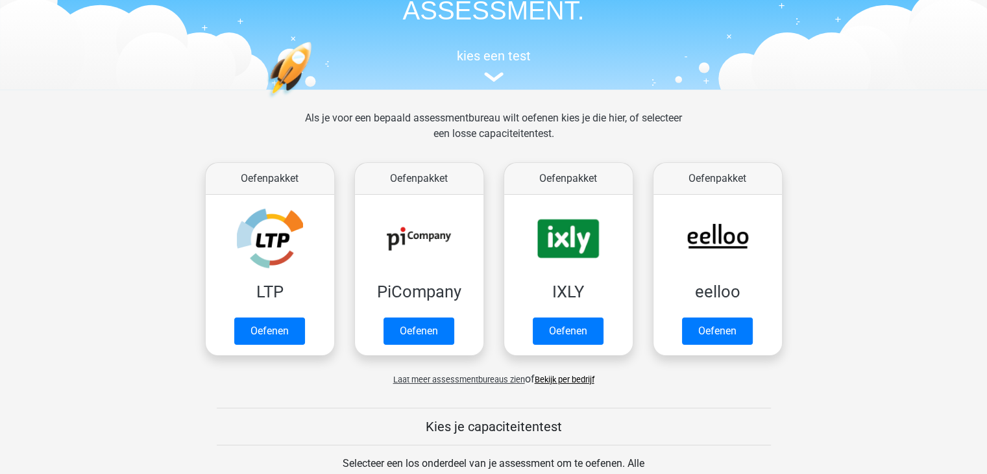
scroll to position [101, 0]
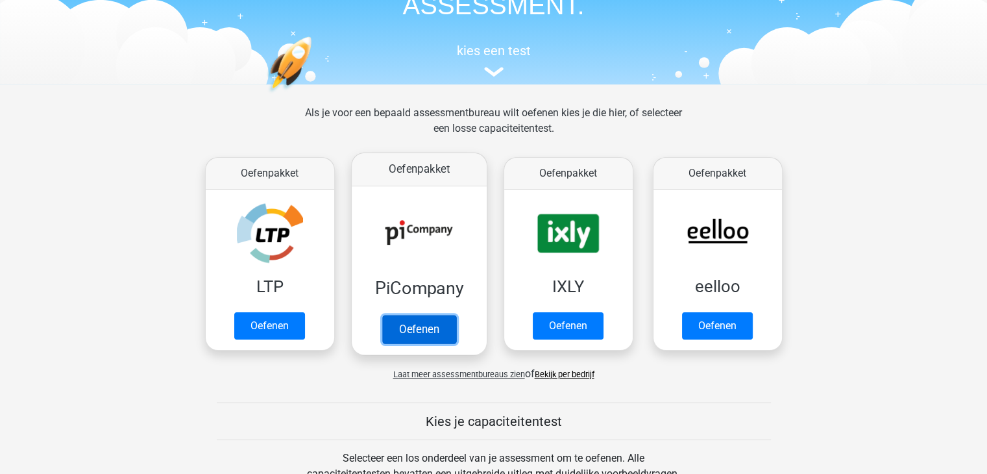
click at [395, 333] on link "Oefenen" at bounding box center [419, 329] width 74 height 29
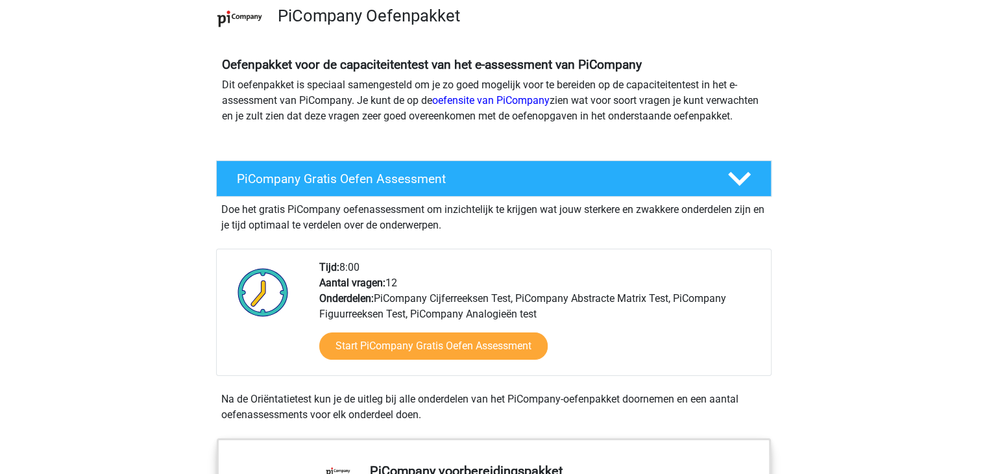
scroll to position [103, 0]
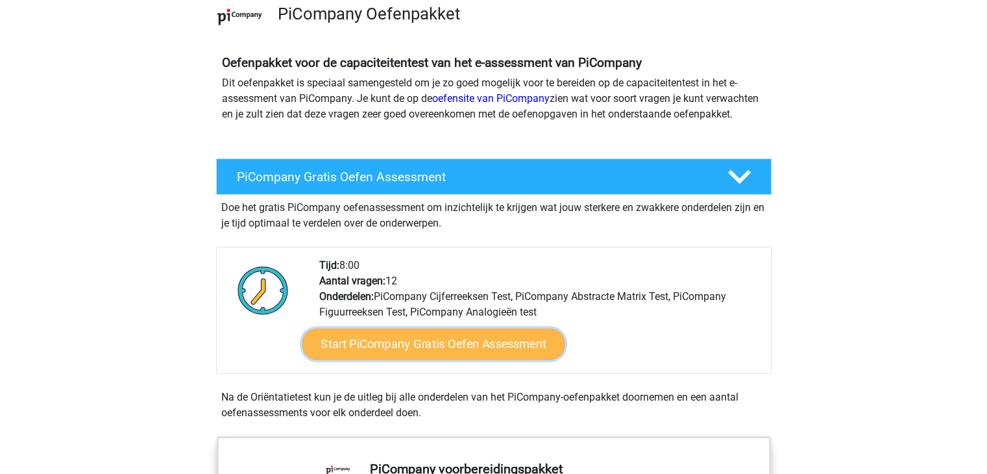
click at [408, 360] on link "Start PiCompany Gratis Oefen Assessment" at bounding box center [433, 343] width 263 height 31
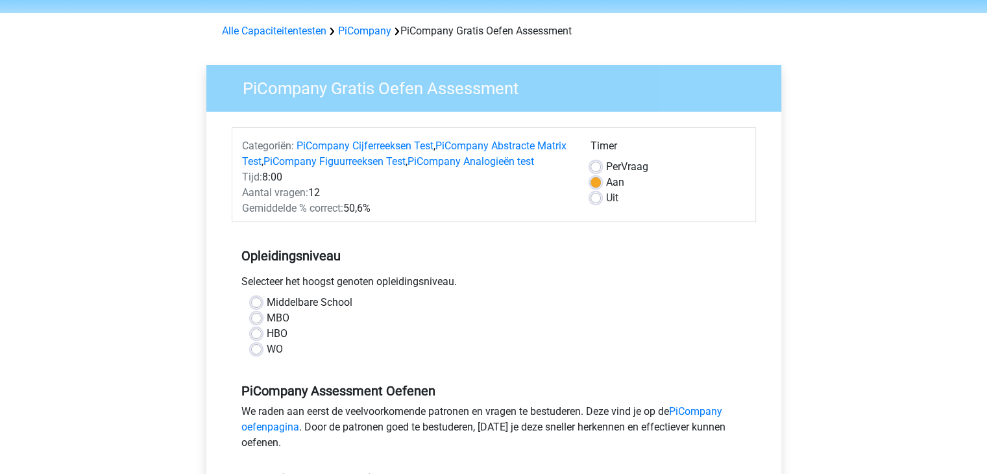
scroll to position [45, 0]
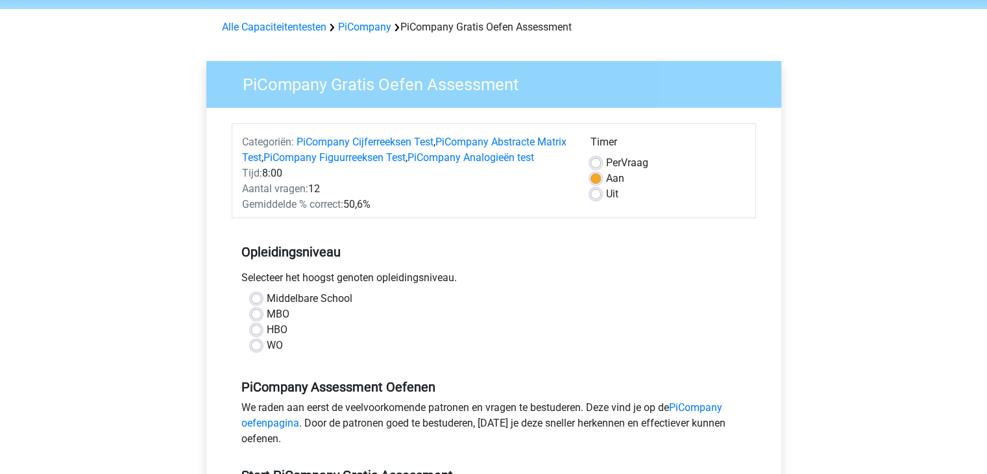
click at [277, 353] on label "WO" at bounding box center [275, 345] width 16 height 16
click at [262, 350] on input "WO" at bounding box center [256, 343] width 10 height 13
radio input "true"
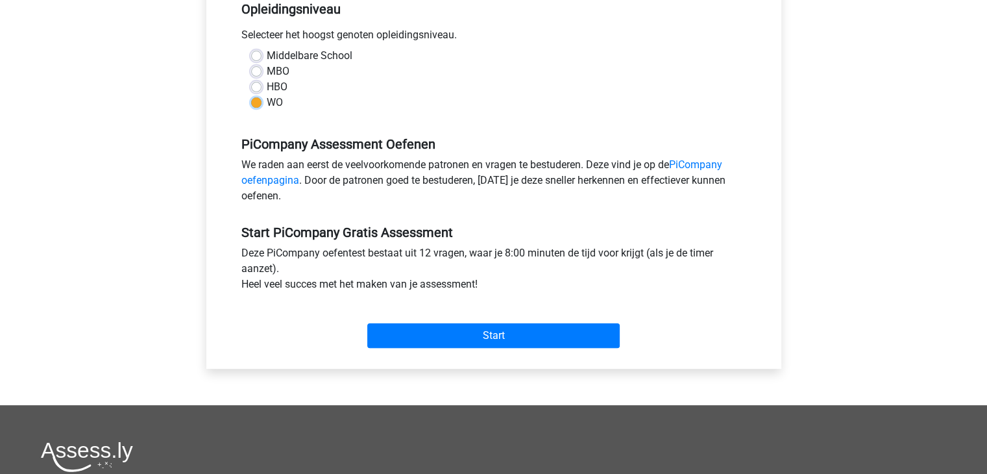
scroll to position [306, 0]
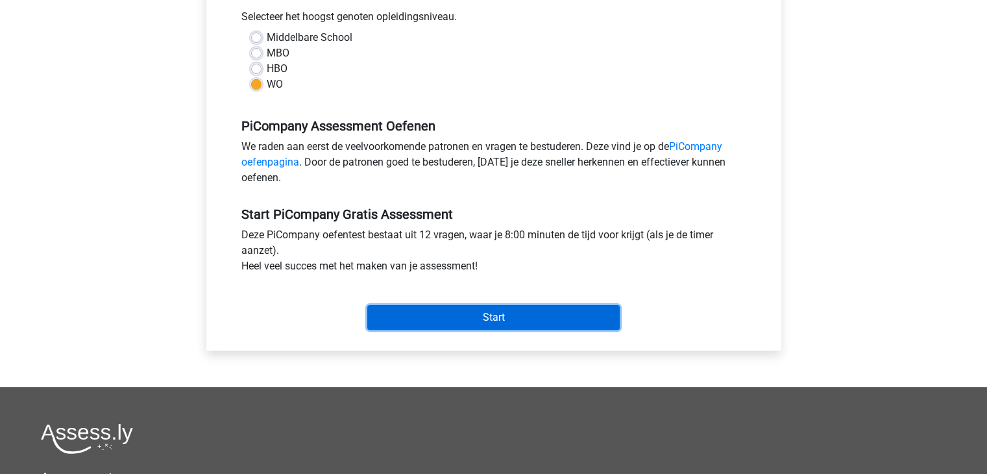
click at [420, 330] on input "Start" at bounding box center [493, 317] width 252 height 25
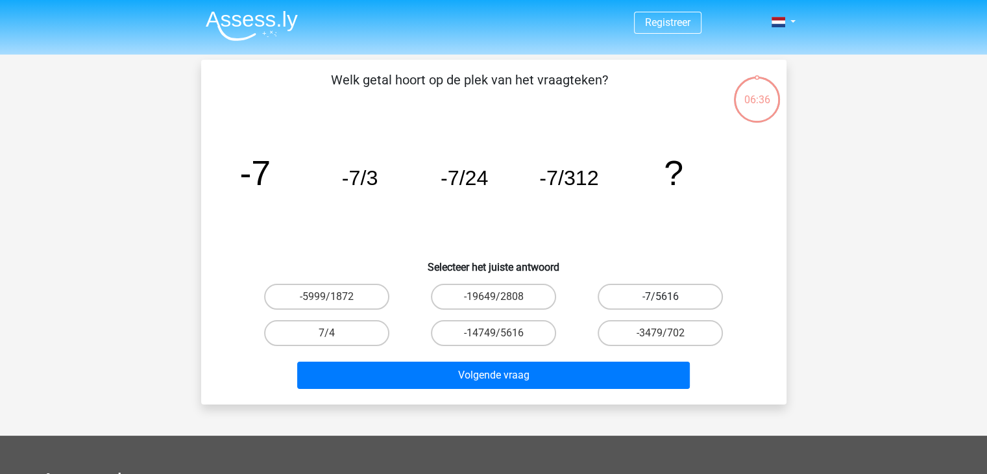
click at [646, 300] on label "-7/5616" at bounding box center [660, 297] width 125 height 26
click at [661, 300] on input "-7/5616" at bounding box center [665, 301] width 8 height 8
radio input "true"
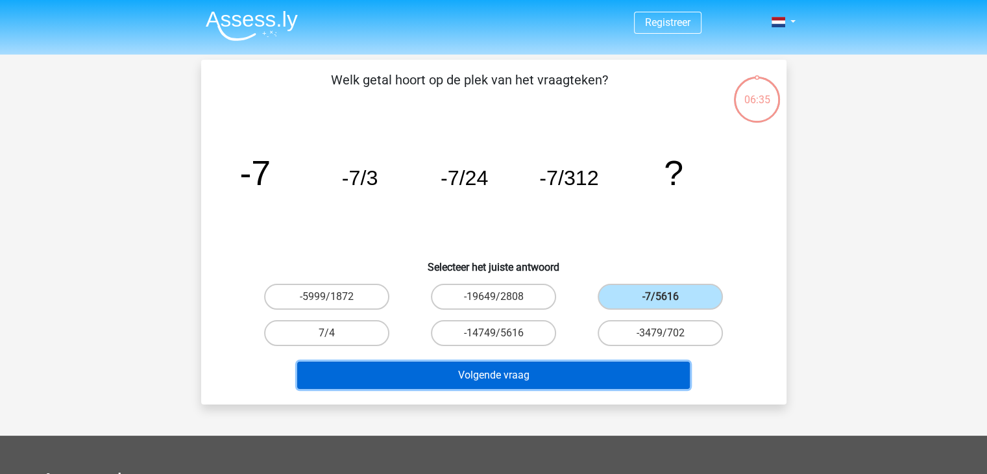
click at [590, 373] on button "Volgende vraag" at bounding box center [493, 374] width 393 height 27
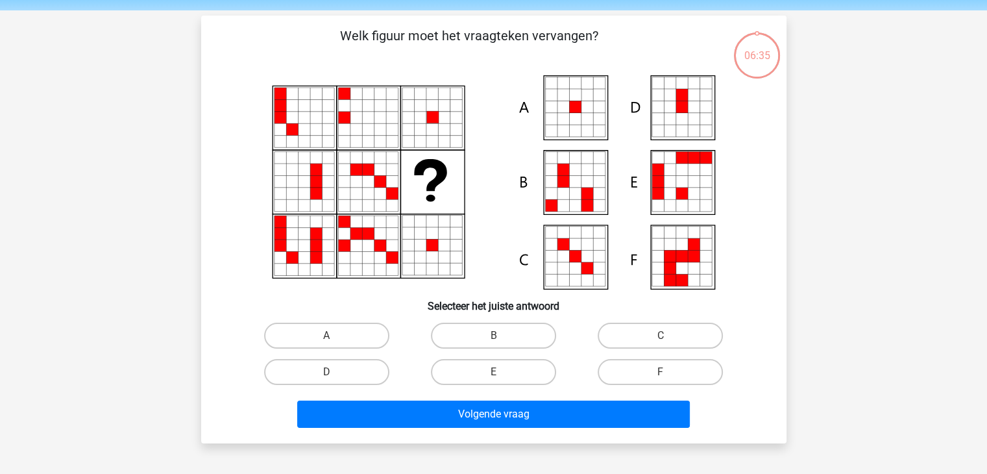
scroll to position [60, 0]
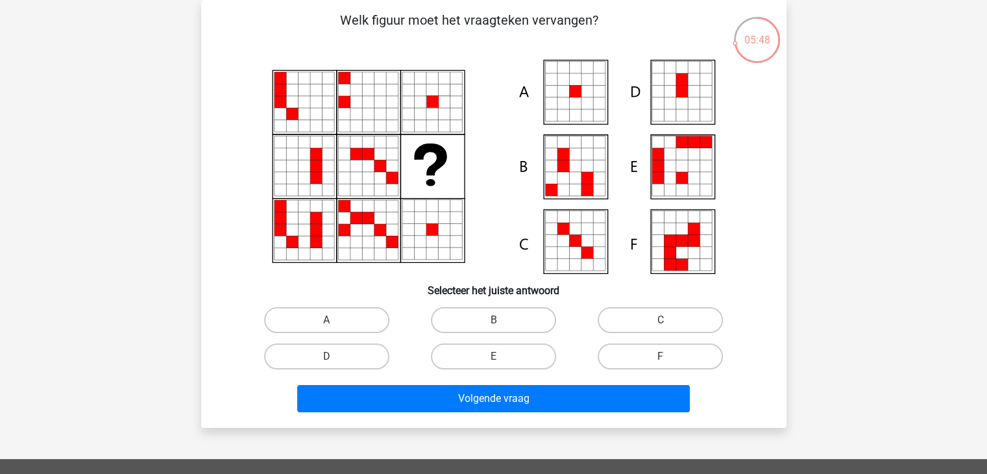
click at [578, 80] on icon at bounding box center [575, 79] width 12 height 12
click at [376, 316] on label "A" at bounding box center [326, 320] width 125 height 26
click at [335, 320] on input "A" at bounding box center [330, 324] width 8 height 8
radio input "true"
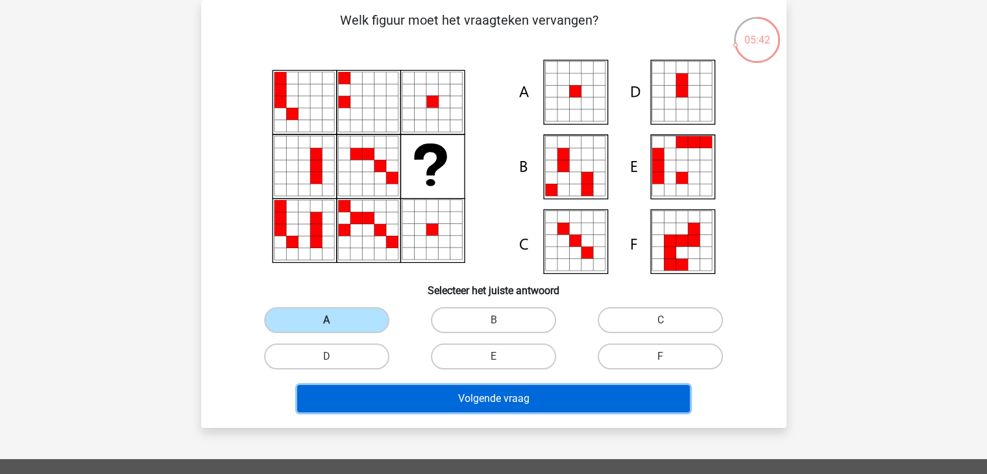
click at [438, 400] on button "Volgende vraag" at bounding box center [493, 398] width 393 height 27
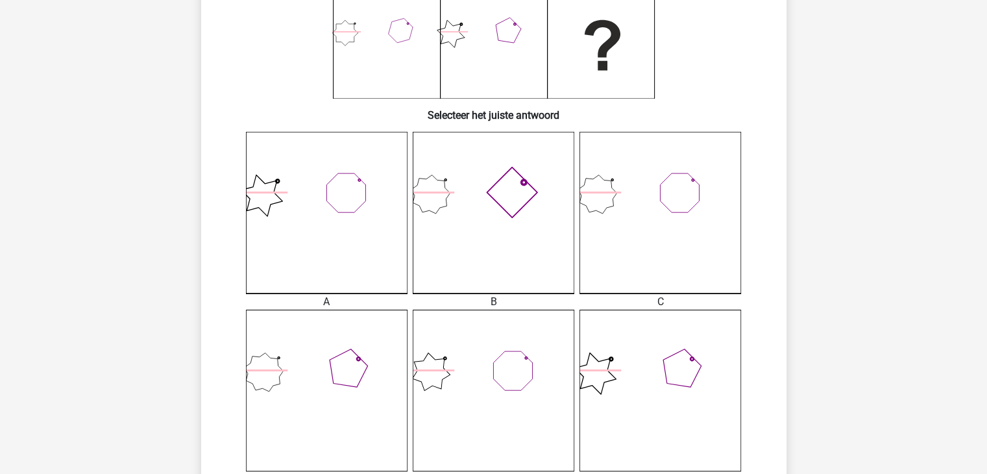
scroll to position [195, 0]
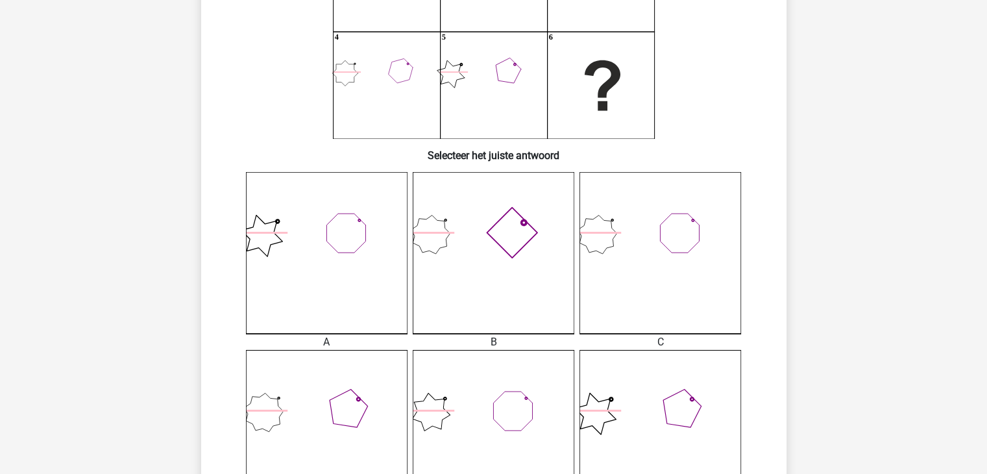
click at [492, 235] on icon at bounding box center [494, 253] width 162 height 162
click at [491, 286] on icon at bounding box center [494, 253] width 162 height 162
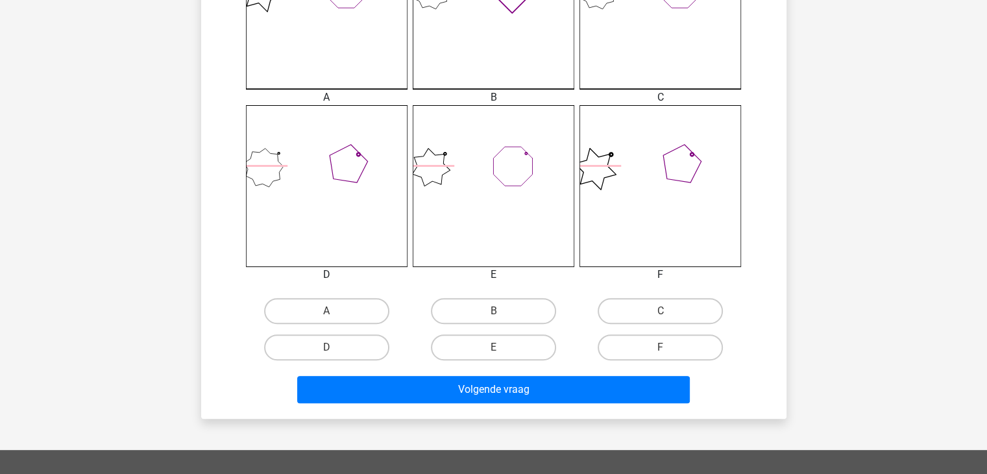
scroll to position [454, 0]
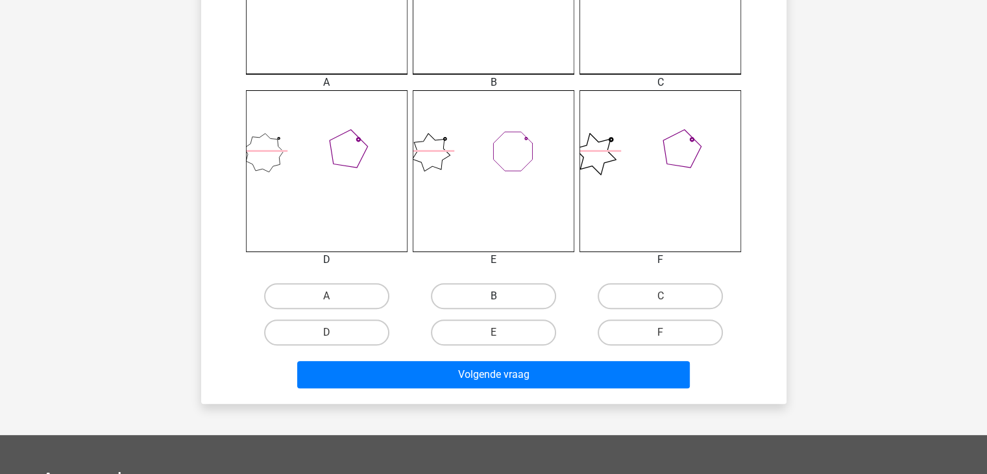
click at [476, 303] on label "B" at bounding box center [493, 296] width 125 height 26
click at [493, 303] on input "B" at bounding box center [497, 300] width 8 height 8
radio input "true"
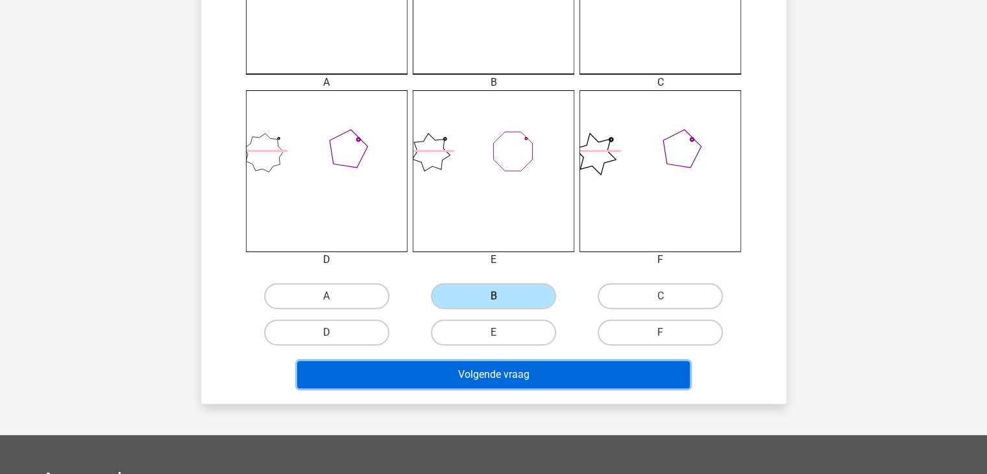
click at [501, 371] on button "Volgende vraag" at bounding box center [493, 374] width 393 height 27
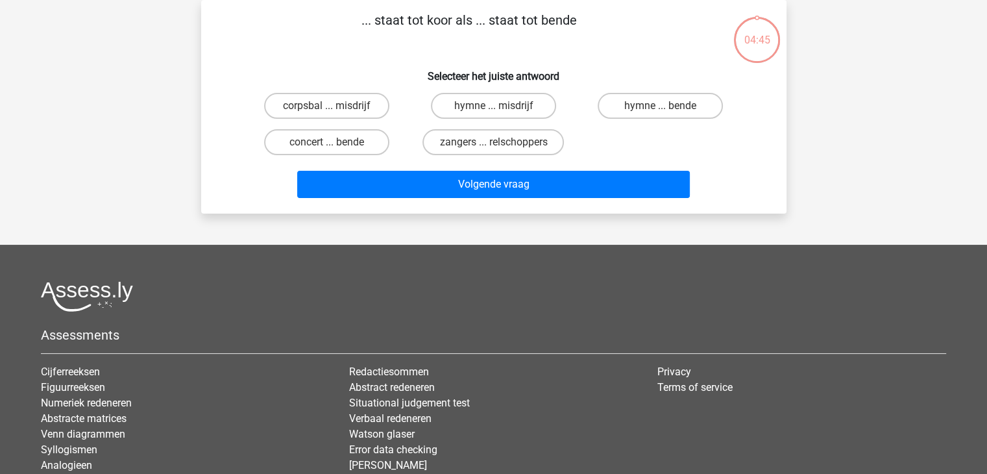
scroll to position [0, 0]
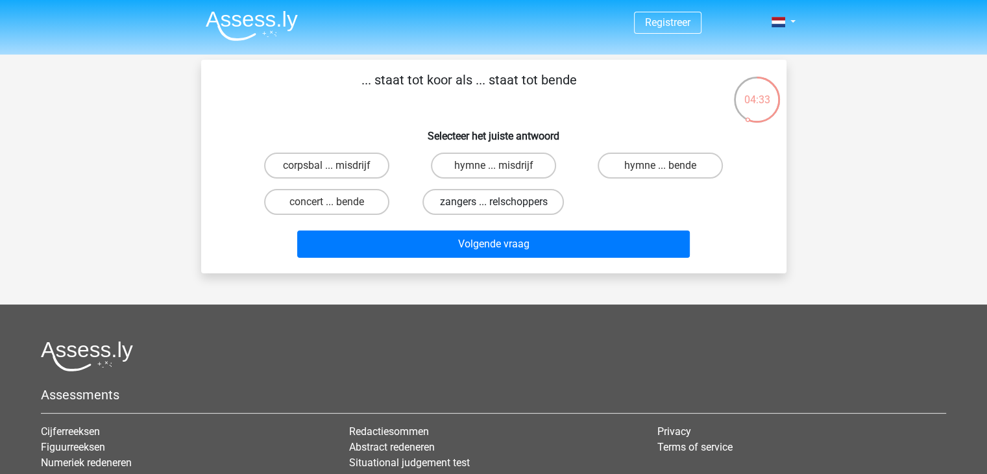
click at [484, 201] on label "zangers ... relschoppers" at bounding box center [492, 202] width 141 height 26
click at [493, 202] on input "zangers ... relschoppers" at bounding box center [497, 206] width 8 height 8
radio input "true"
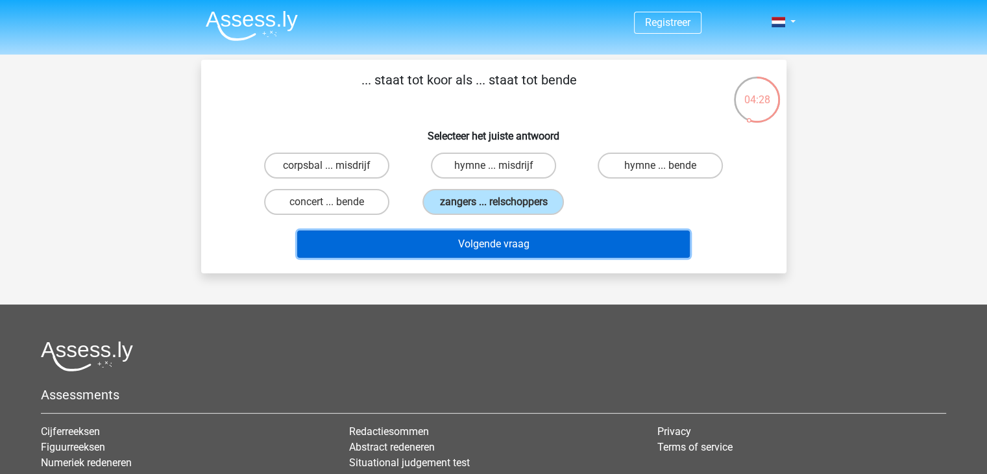
click at [459, 241] on button "Volgende vraag" at bounding box center [493, 243] width 393 height 27
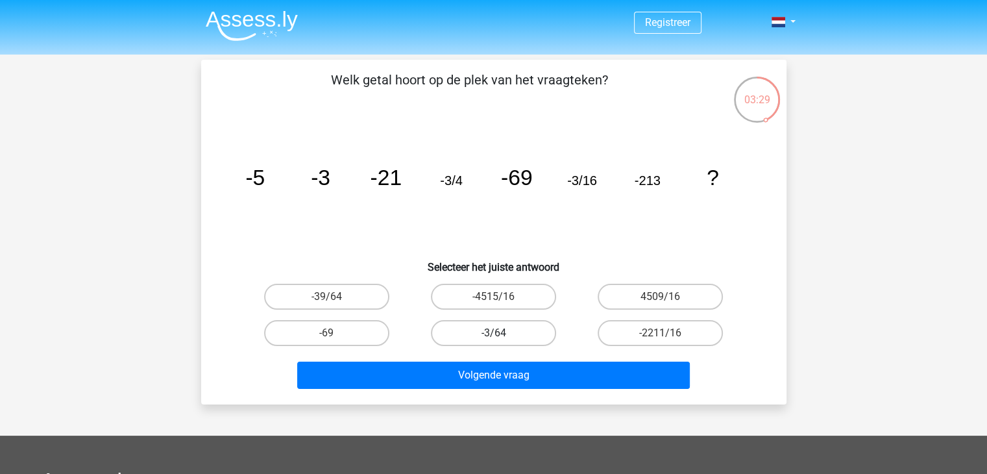
click at [526, 328] on label "-3/64" at bounding box center [493, 333] width 125 height 26
click at [502, 333] on input "-3/64" at bounding box center [497, 337] width 8 height 8
radio input "true"
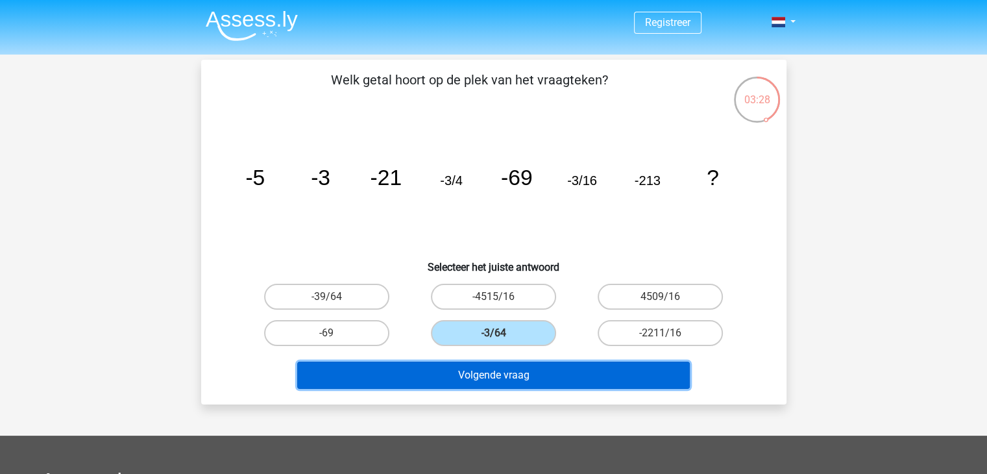
click at [525, 377] on button "Volgende vraag" at bounding box center [493, 374] width 393 height 27
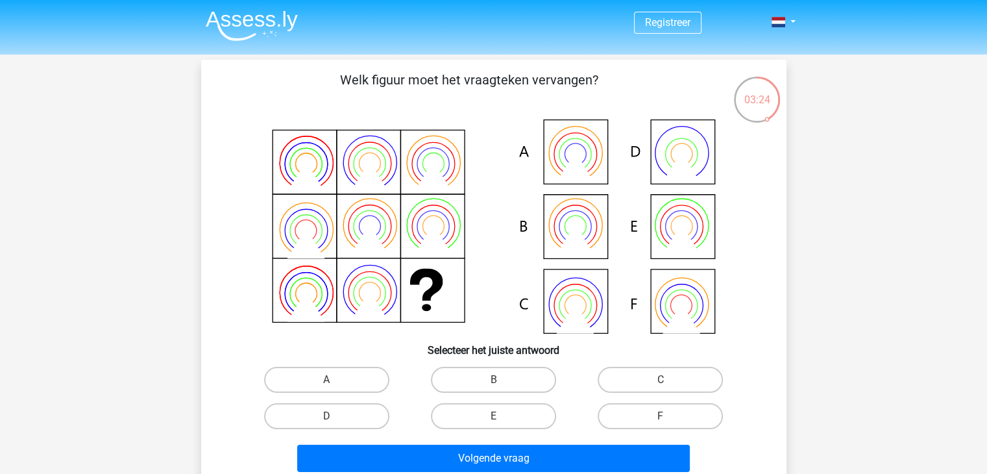
scroll to position [65, 0]
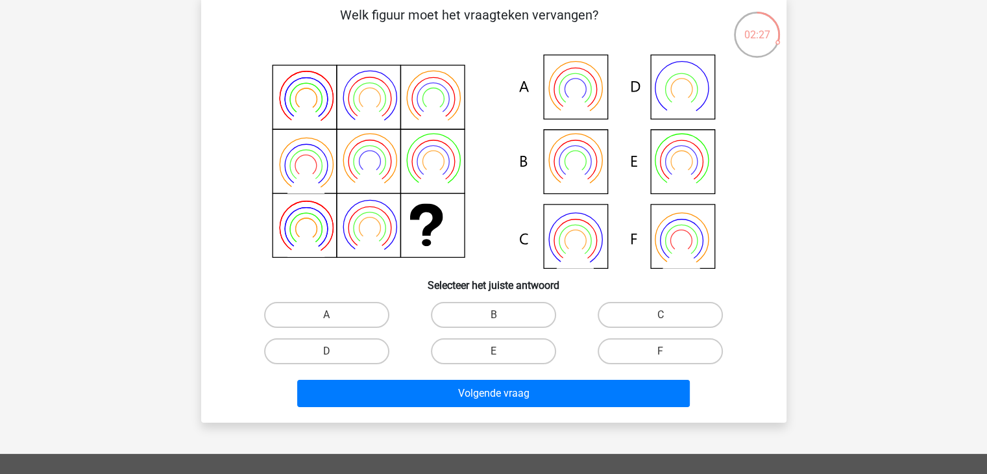
click at [576, 100] on icon at bounding box center [574, 102] width 37 height 30
click at [344, 322] on label "A" at bounding box center [326, 315] width 125 height 26
click at [335, 322] on input "A" at bounding box center [330, 319] width 8 height 8
radio input "true"
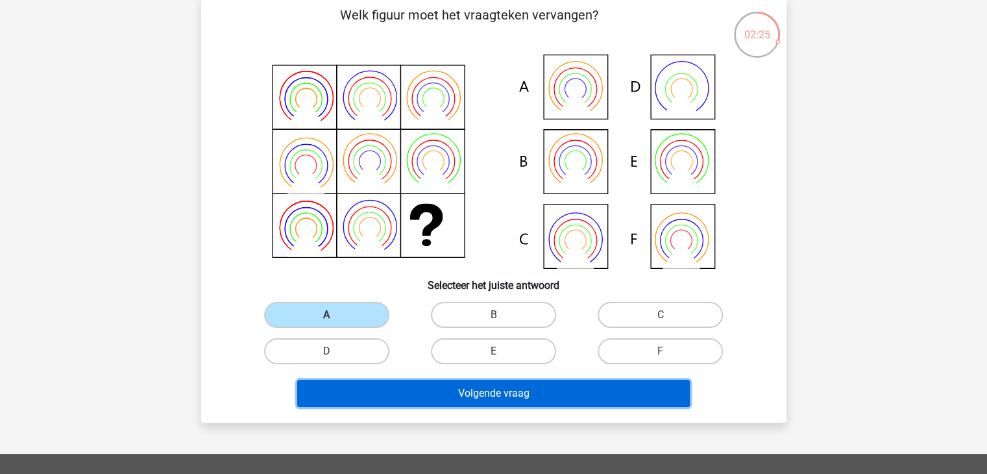
click at [421, 387] on button "Volgende vraag" at bounding box center [493, 393] width 393 height 27
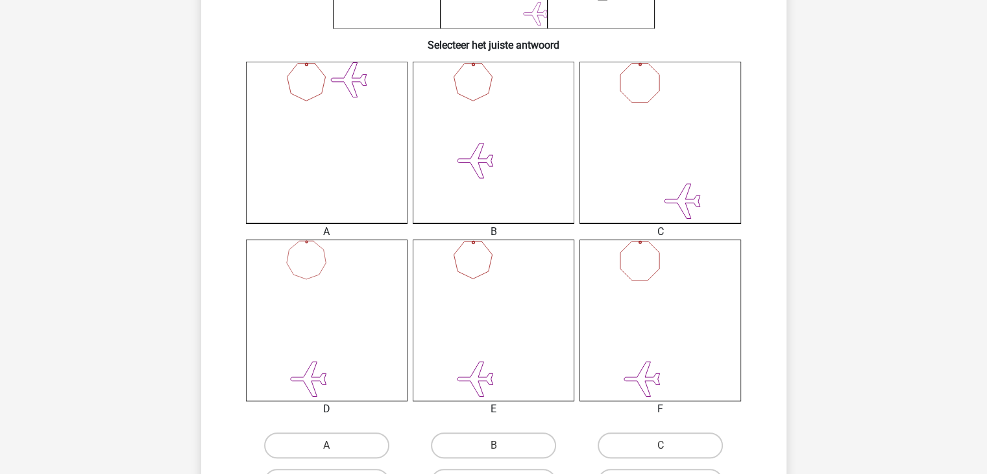
scroll to position [319, 0]
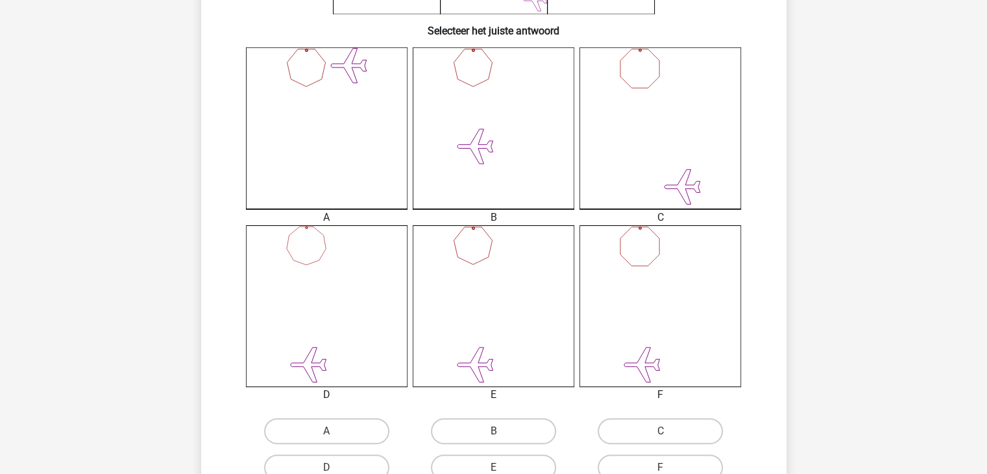
click at [482, 245] on icon at bounding box center [494, 306] width 162 height 162
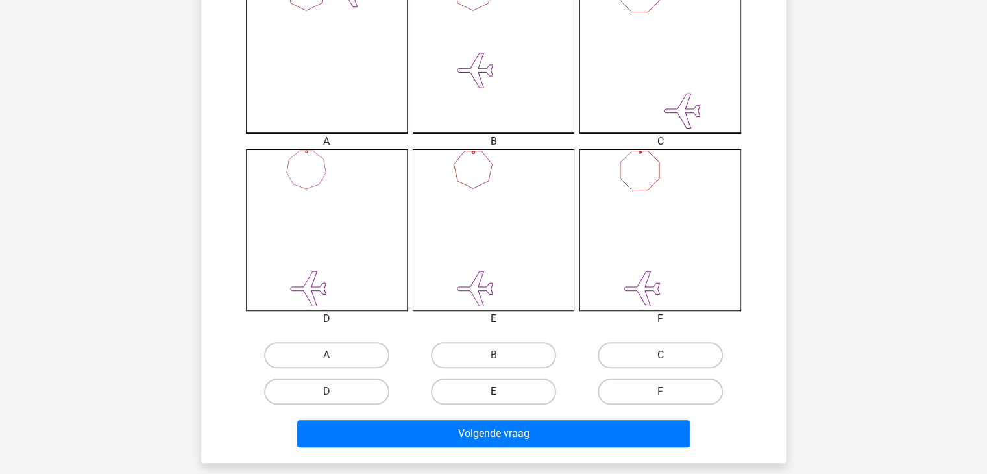
scroll to position [514, 0]
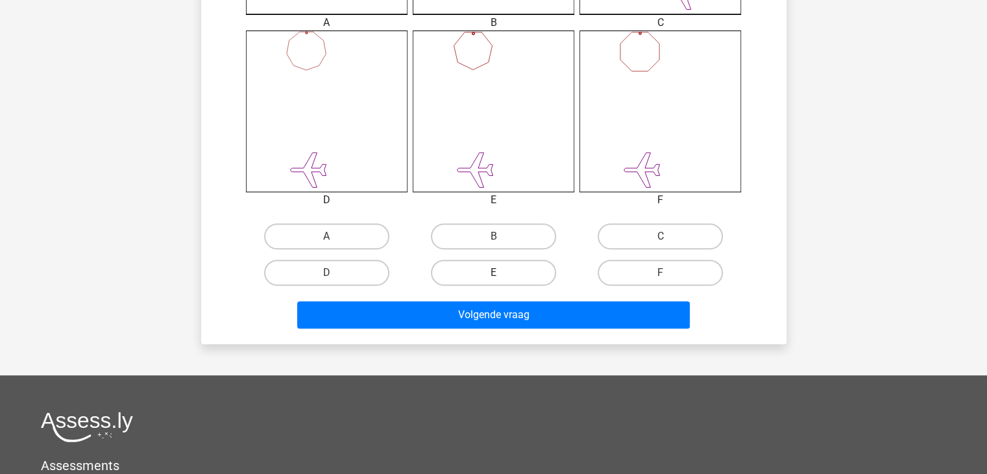
click at [484, 273] on label "E" at bounding box center [493, 273] width 125 height 26
click at [493, 273] on input "E" at bounding box center [497, 277] width 8 height 8
radio input "true"
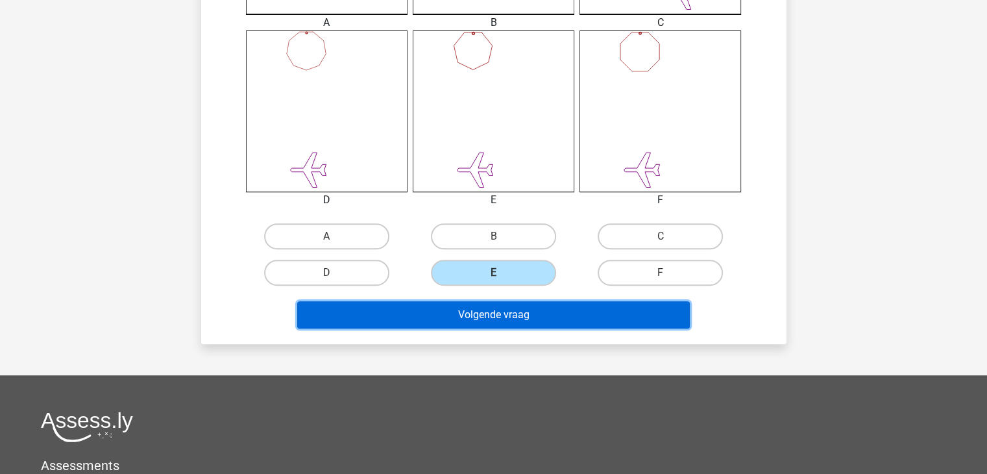
click at [480, 325] on button "Volgende vraag" at bounding box center [493, 314] width 393 height 27
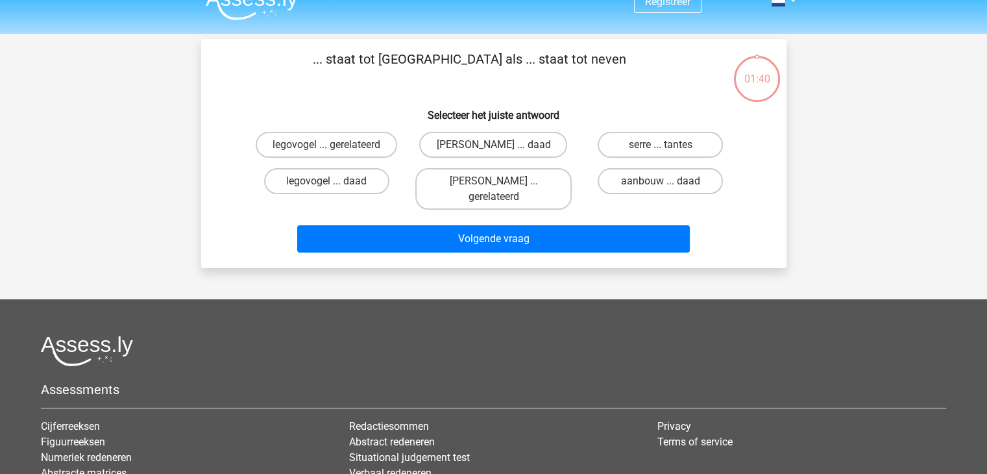
scroll to position [0, 0]
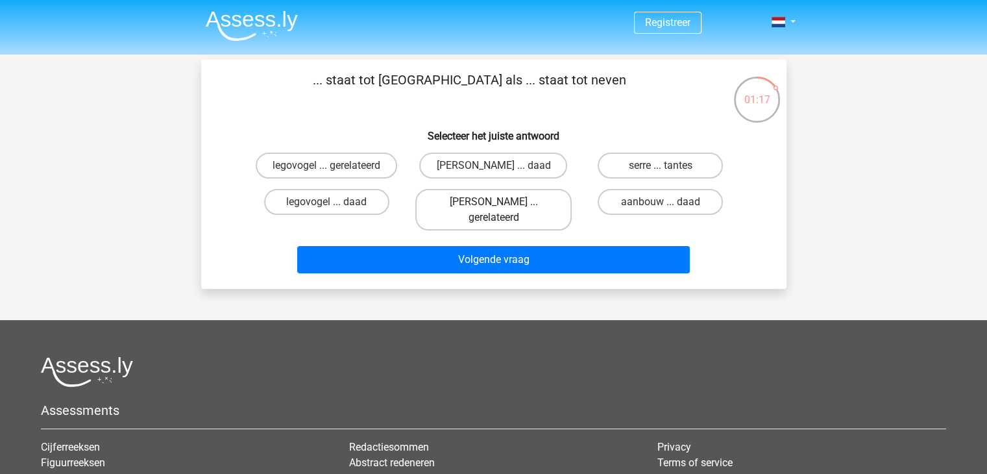
click at [502, 202] on label "kelder ... gerelateerd" at bounding box center [493, 210] width 156 height 42
click at [502, 202] on input "kelder ... gerelateerd" at bounding box center [497, 206] width 8 height 8
radio input "true"
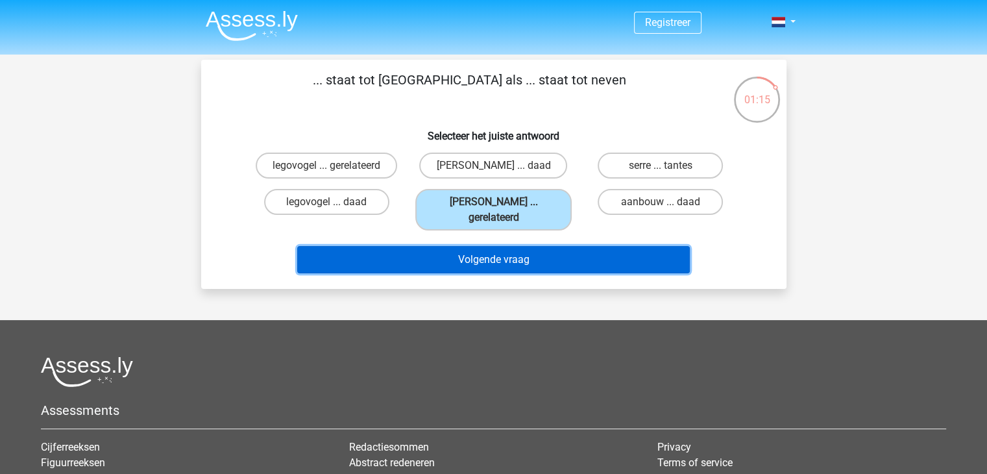
click at [482, 246] on button "Volgende vraag" at bounding box center [493, 259] width 393 height 27
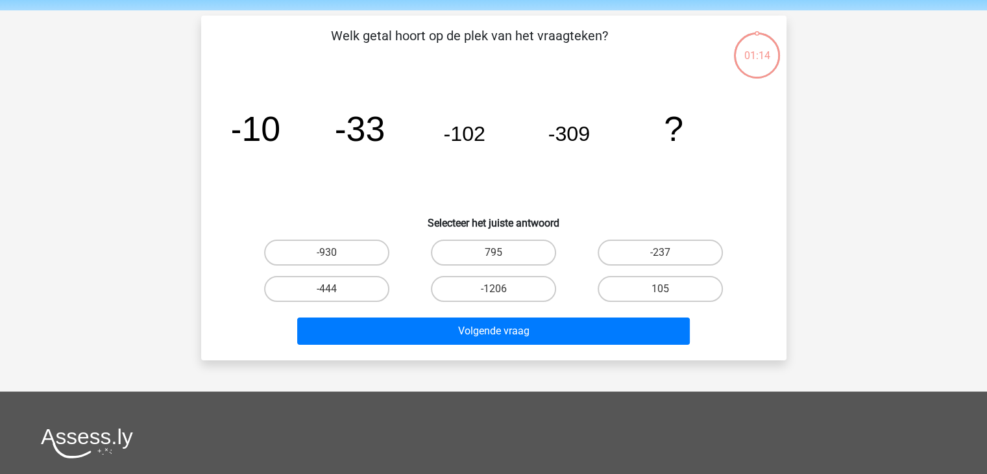
scroll to position [60, 0]
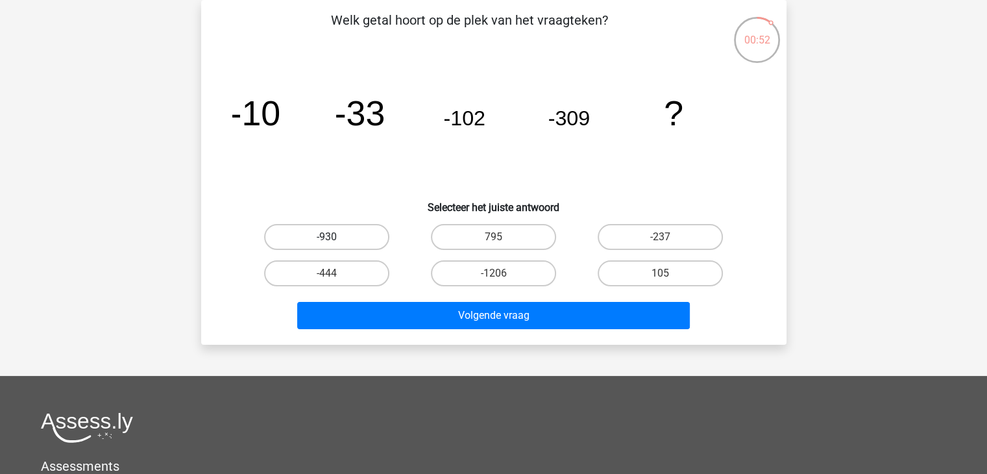
click at [335, 241] on label "-930" at bounding box center [326, 237] width 125 height 26
click at [335, 241] on input "-930" at bounding box center [330, 241] width 8 height 8
radio input "true"
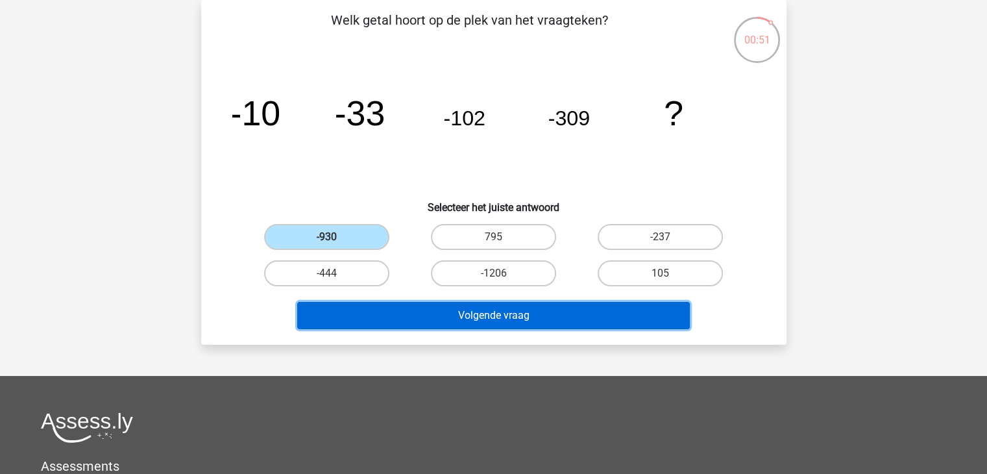
click at [426, 317] on button "Volgende vraag" at bounding box center [493, 315] width 393 height 27
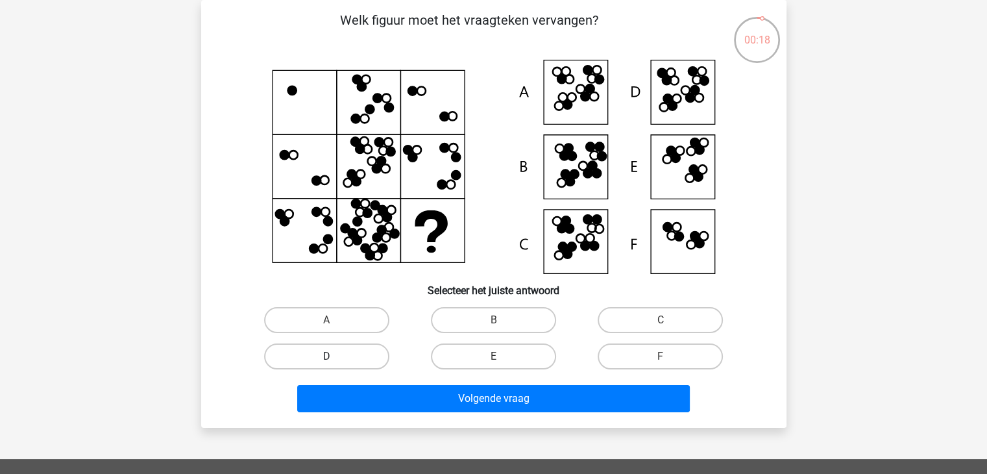
click at [352, 356] on label "D" at bounding box center [326, 356] width 125 height 26
click at [335, 356] on input "D" at bounding box center [330, 360] width 8 height 8
radio input "true"
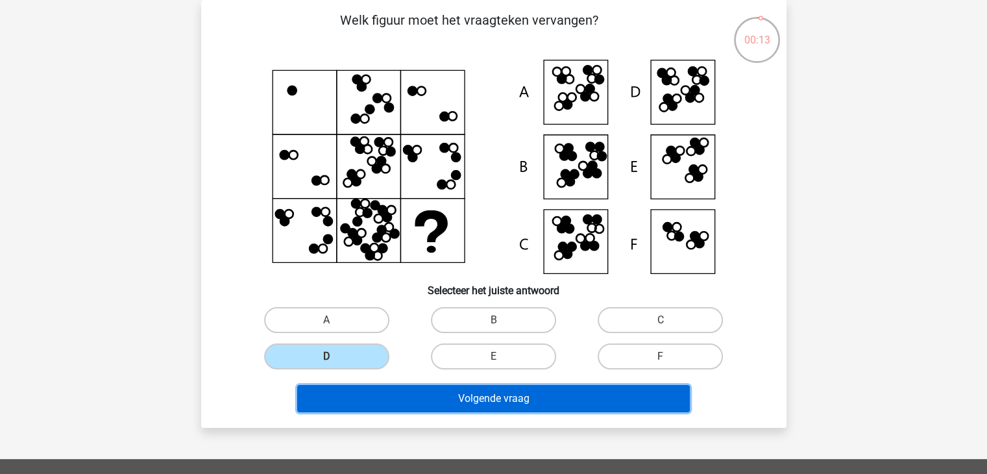
click at [404, 408] on button "Volgende vraag" at bounding box center [493, 398] width 393 height 27
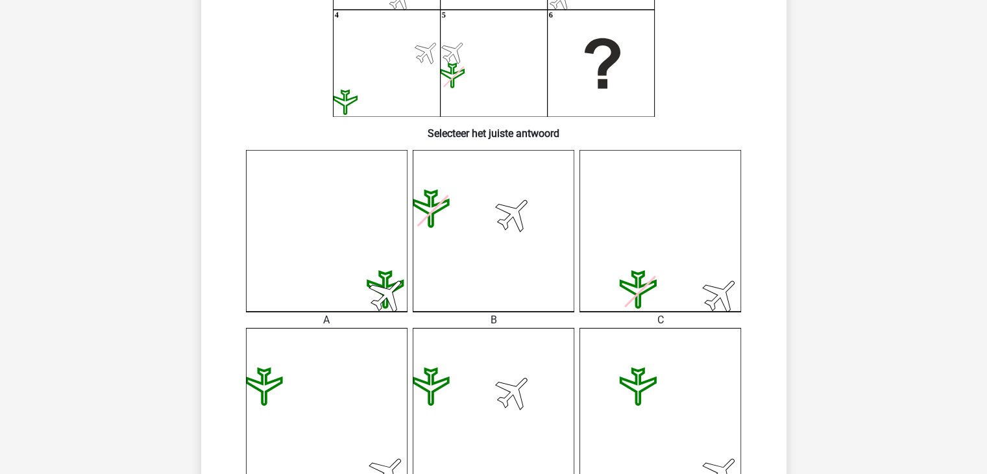
scroll to position [195, 0]
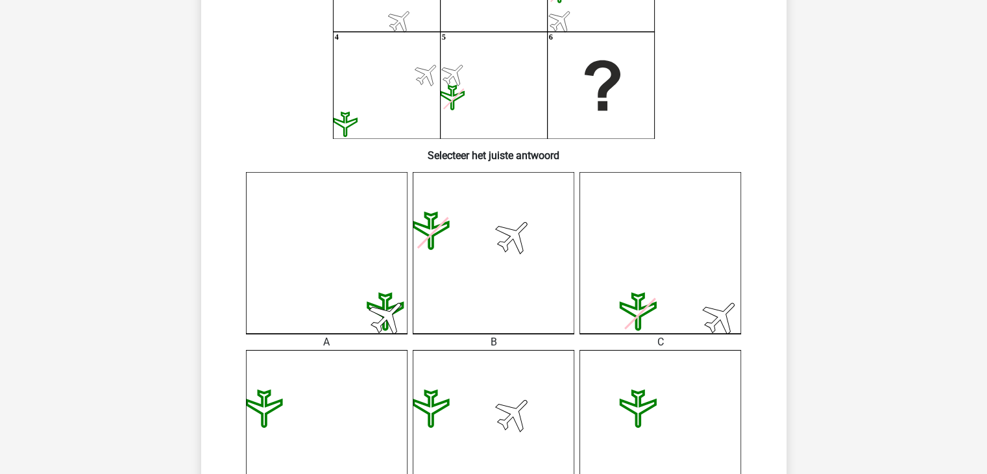
click at [467, 421] on icon at bounding box center [494, 431] width 162 height 162
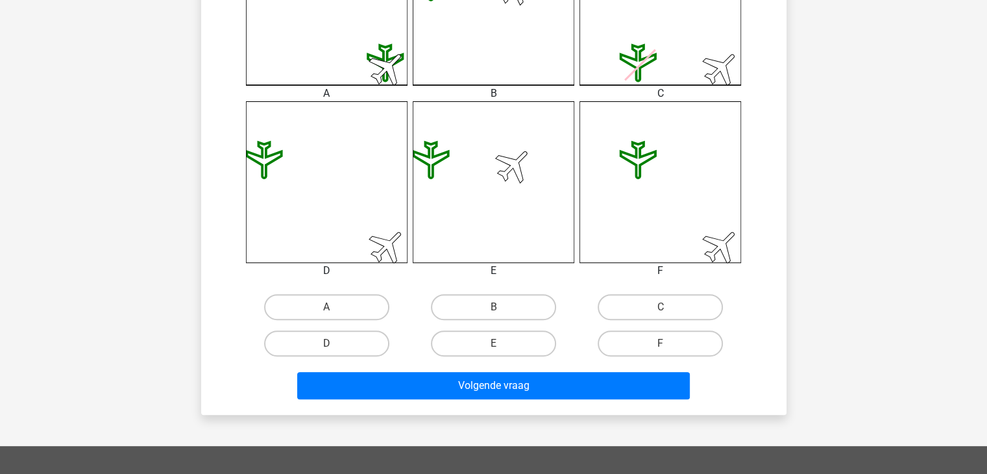
scroll to position [454, 0]
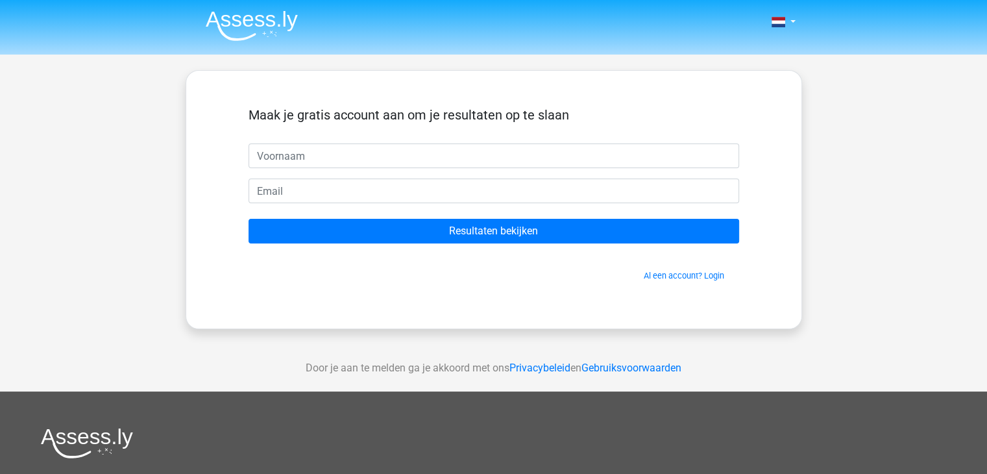
click at [345, 158] on input "text" at bounding box center [494, 155] width 491 height 25
type input "[PERSON_NAME]"
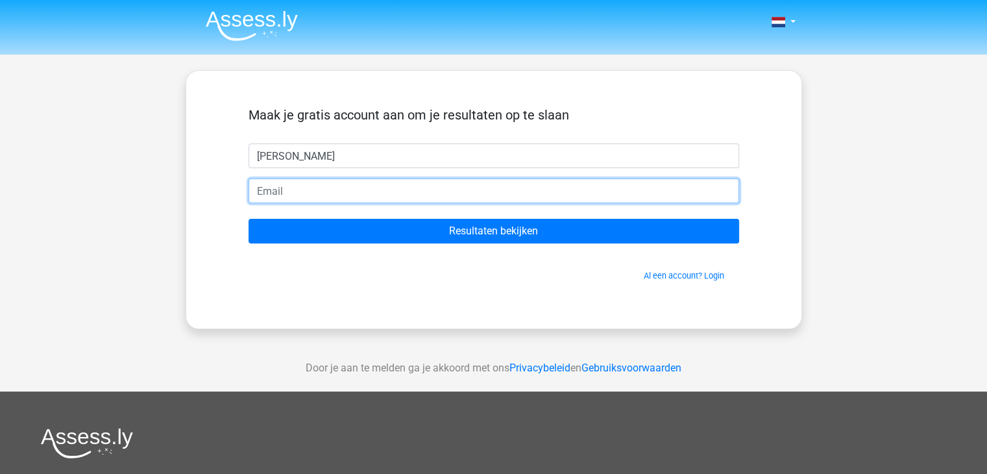
click at [305, 189] on input "email" at bounding box center [494, 190] width 491 height 25
type input "[EMAIL_ADDRESS][DOMAIN_NAME]"
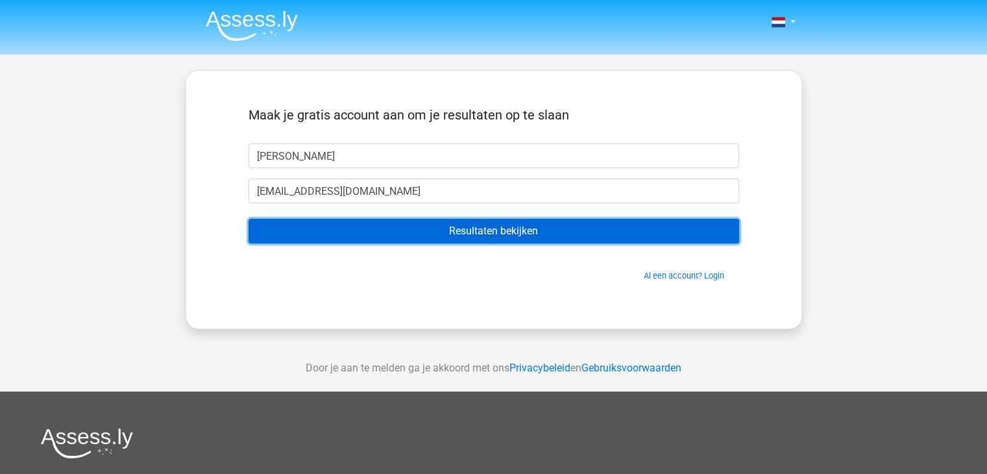
click at [341, 230] on input "Resultaten bekijken" at bounding box center [494, 231] width 491 height 25
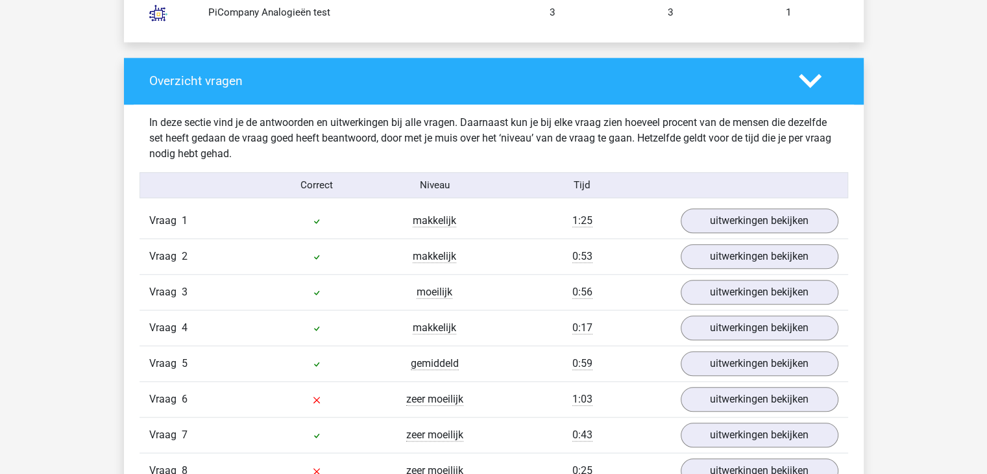
scroll to position [1363, 0]
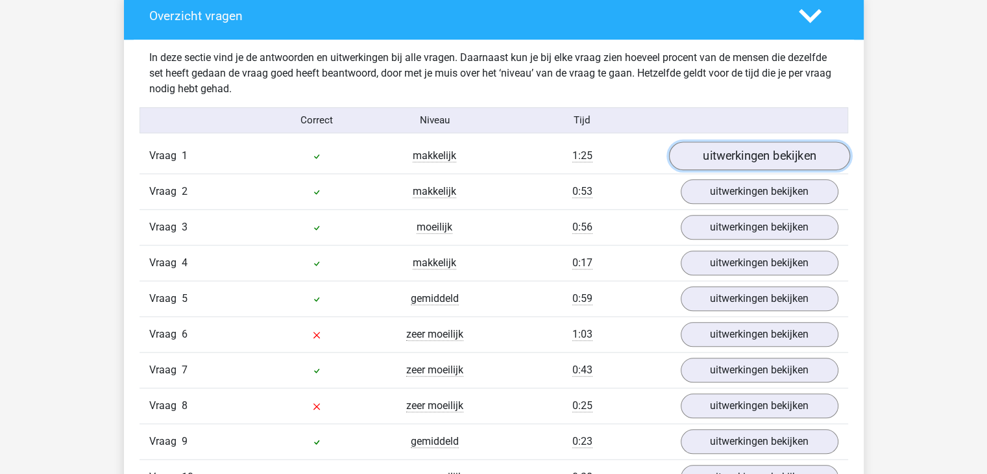
click at [737, 151] on link "uitwerkingen bekijken" at bounding box center [758, 156] width 181 height 29
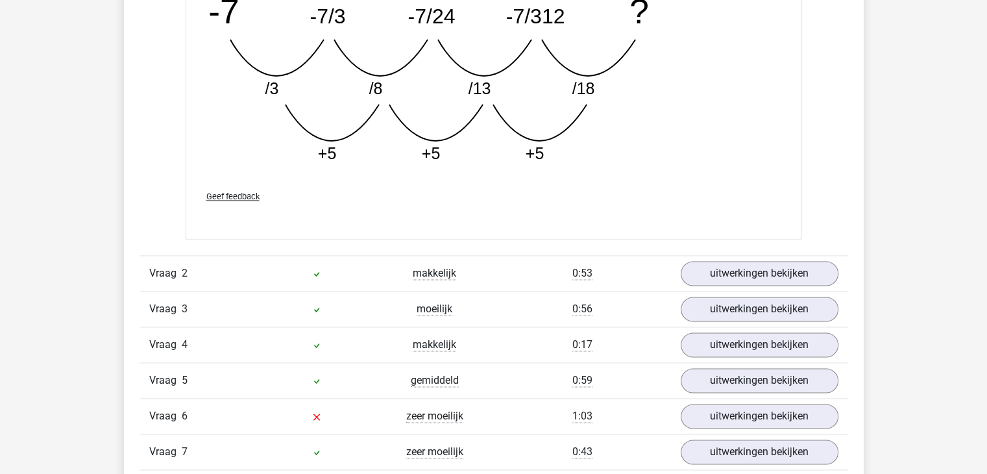
scroll to position [1947, 0]
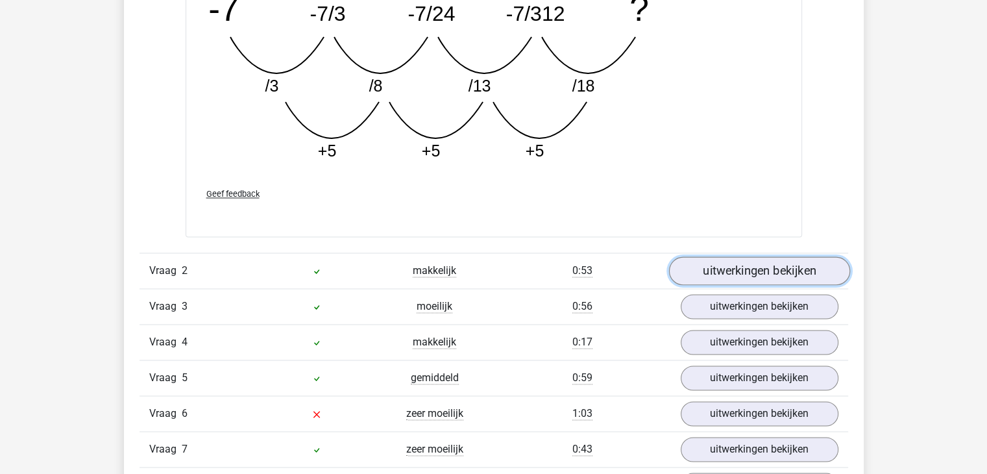
click at [724, 275] on link "uitwerkingen bekijken" at bounding box center [758, 270] width 181 height 29
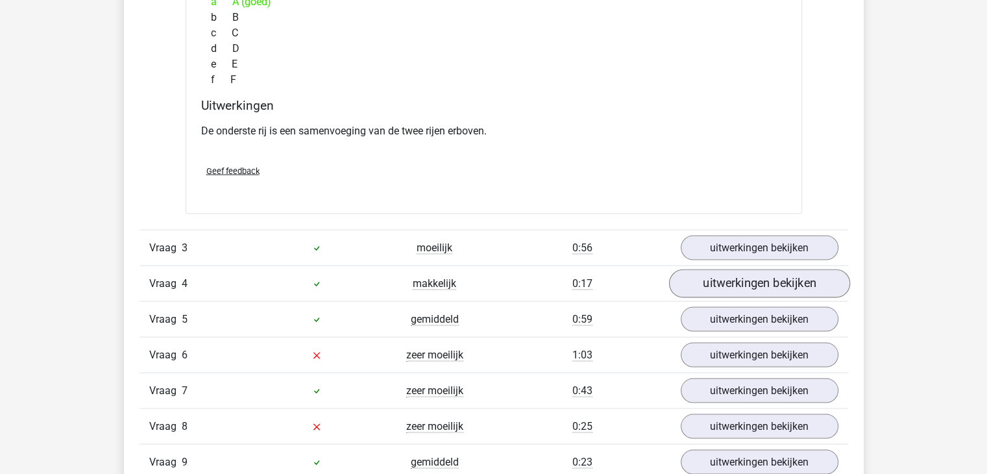
scroll to position [2531, 0]
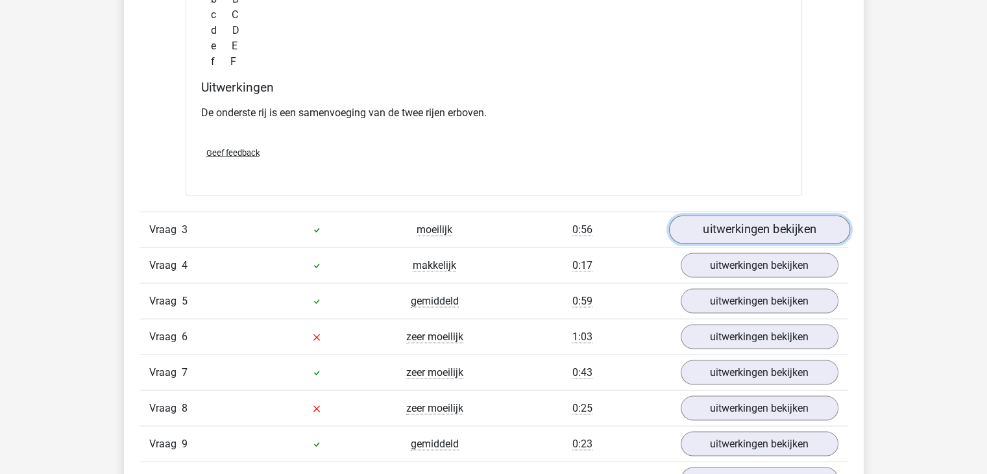
click at [761, 233] on link "uitwerkingen bekijken" at bounding box center [758, 230] width 181 height 29
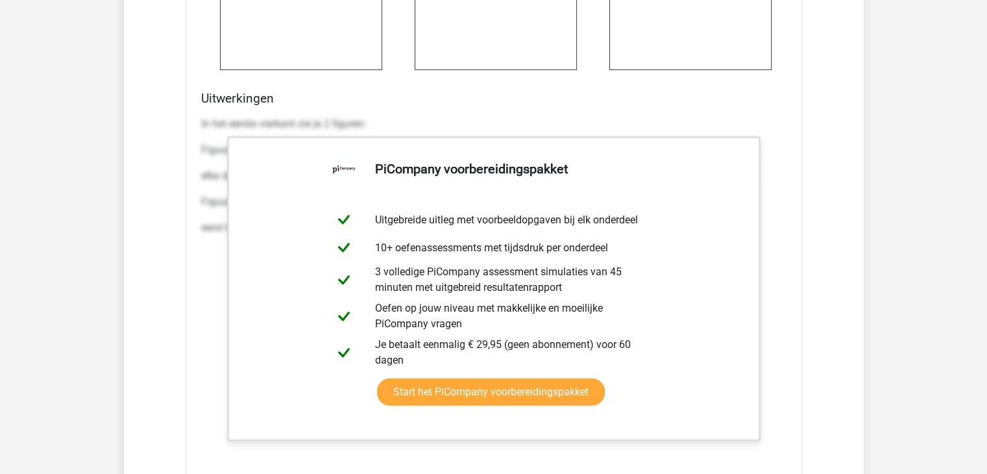
scroll to position [3374, 0]
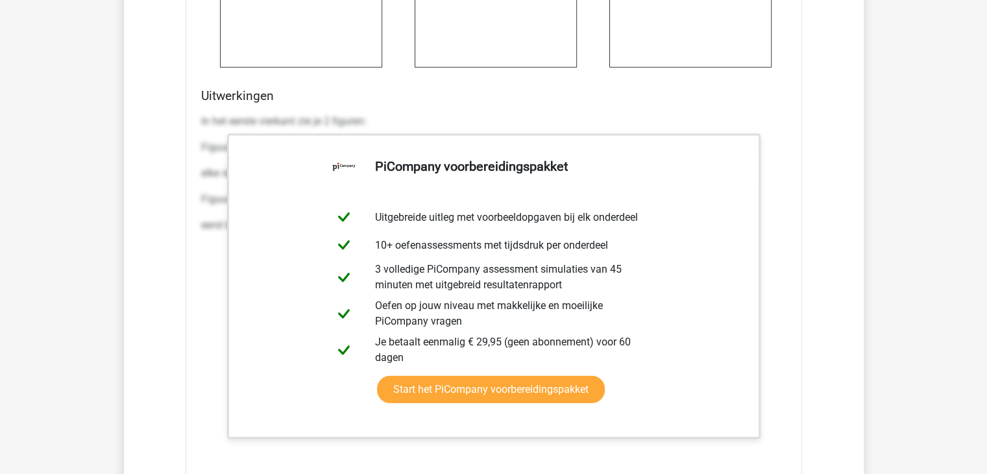
click at [196, 96] on div "Uitwerkingen In het eerste vierkant zie je 2 figuren: Figuur 1: een veelhoek me…" at bounding box center [494, 292] width 596 height 409
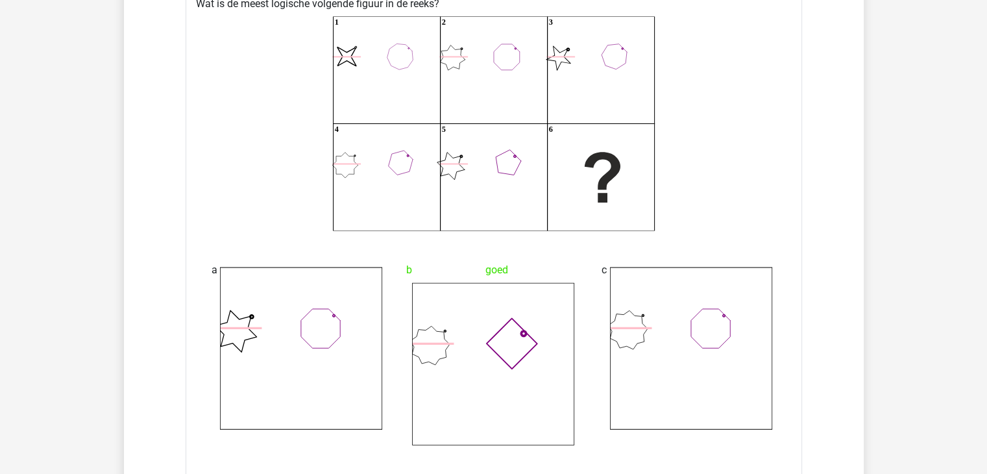
scroll to position [2661, 0]
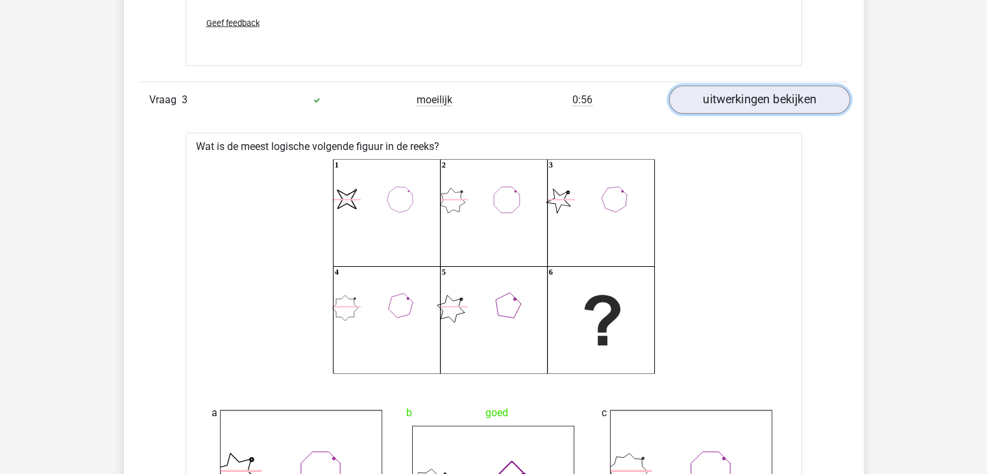
click at [784, 104] on link "uitwerkingen bekijken" at bounding box center [758, 100] width 181 height 29
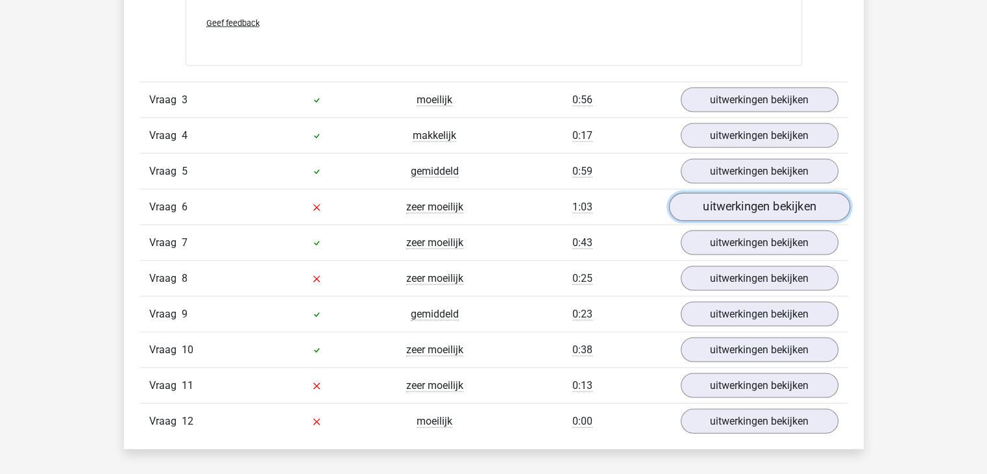
click at [765, 208] on link "uitwerkingen bekijken" at bounding box center [758, 207] width 181 height 29
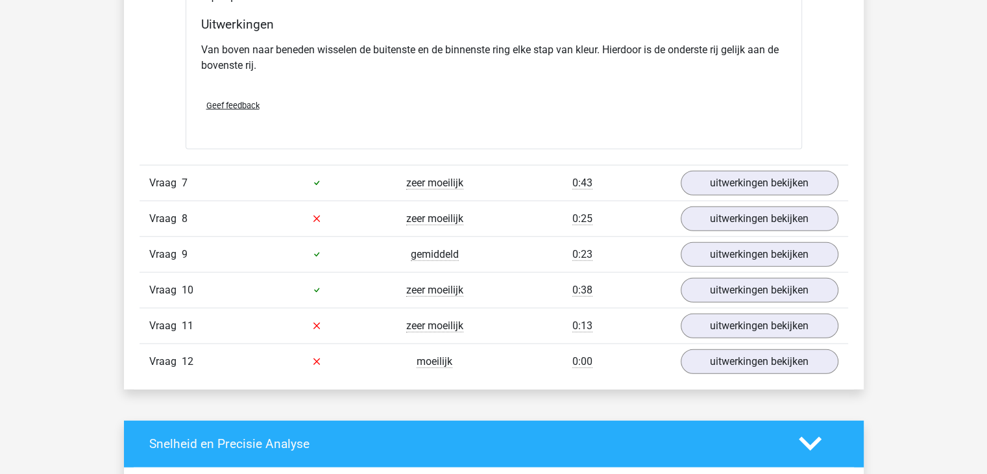
scroll to position [3245, 0]
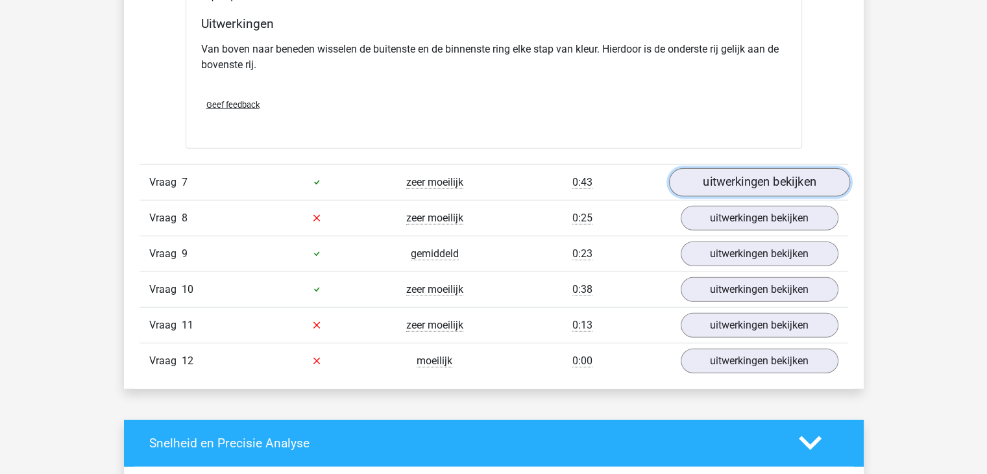
click at [722, 175] on link "uitwerkingen bekijken" at bounding box center [758, 182] width 181 height 29
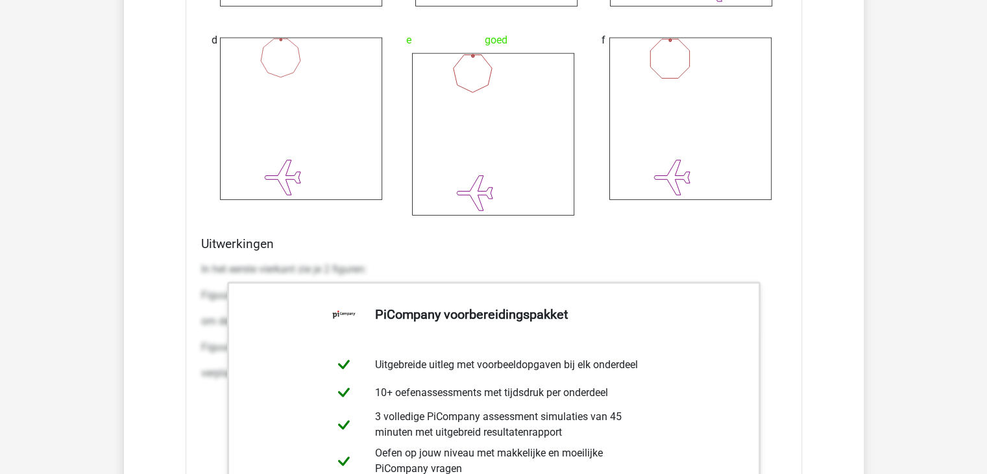
scroll to position [3894, 0]
click at [777, 256] on div "In het eerste vierkant zie je 2 figuren: Figuur 1: een veelhoek met 4 zijden. D…" at bounding box center [493, 326] width 585 height 140
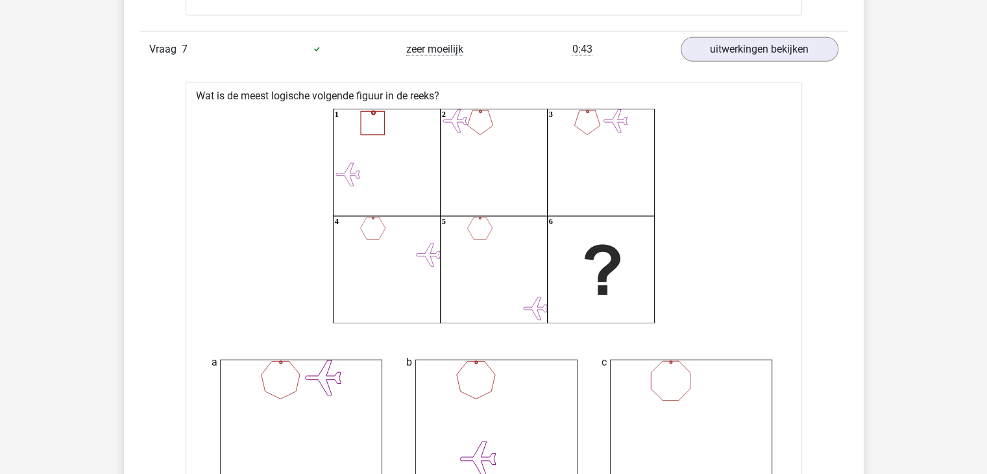
scroll to position [3374, 0]
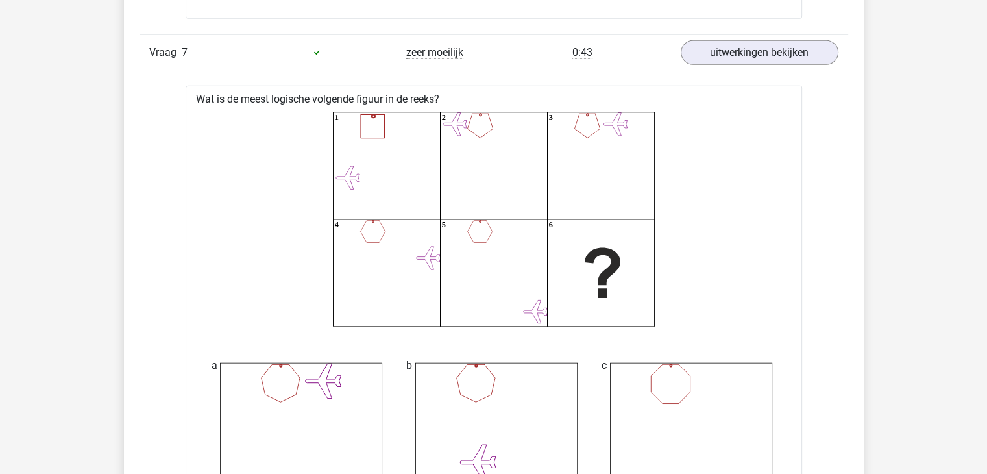
click at [169, 55] on span "Vraag" at bounding box center [165, 53] width 32 height 16
click at [816, 53] on link "uitwerkingen bekijken" at bounding box center [758, 52] width 181 height 29
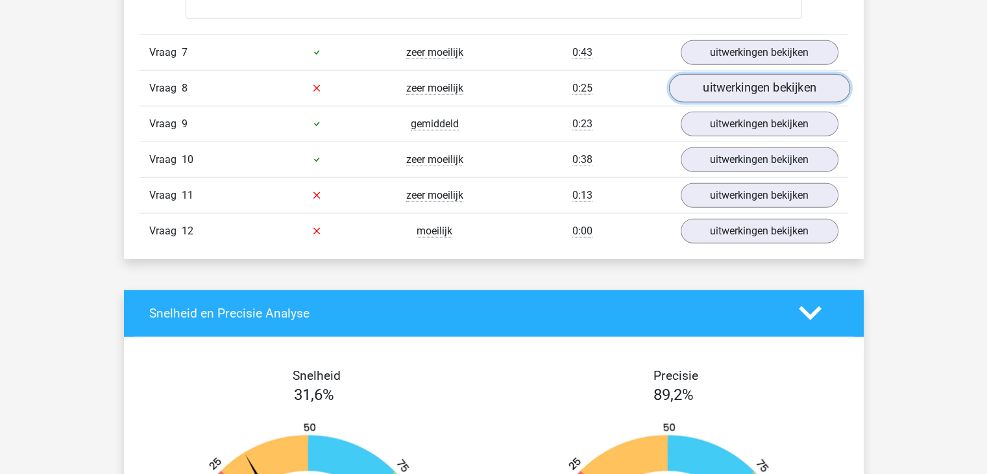
click at [762, 90] on link "uitwerkingen bekijken" at bounding box center [758, 88] width 181 height 29
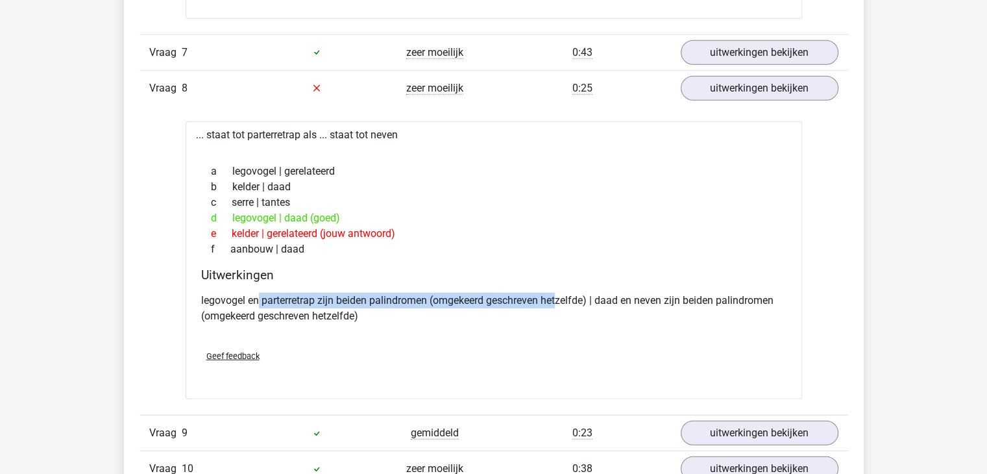
drag, startPoint x: 260, startPoint y: 294, endPoint x: 561, endPoint y: 286, distance: 301.2
click at [561, 287] on div "legovogel en parterretrap zijn beiden palindromen (omgekeerd geschreven hetzelf…" at bounding box center [493, 313] width 585 height 52
click at [674, 295] on p "legovogel en parterretrap zijn beiden palindromen (omgekeerd geschreven hetzelf…" at bounding box center [493, 308] width 585 height 31
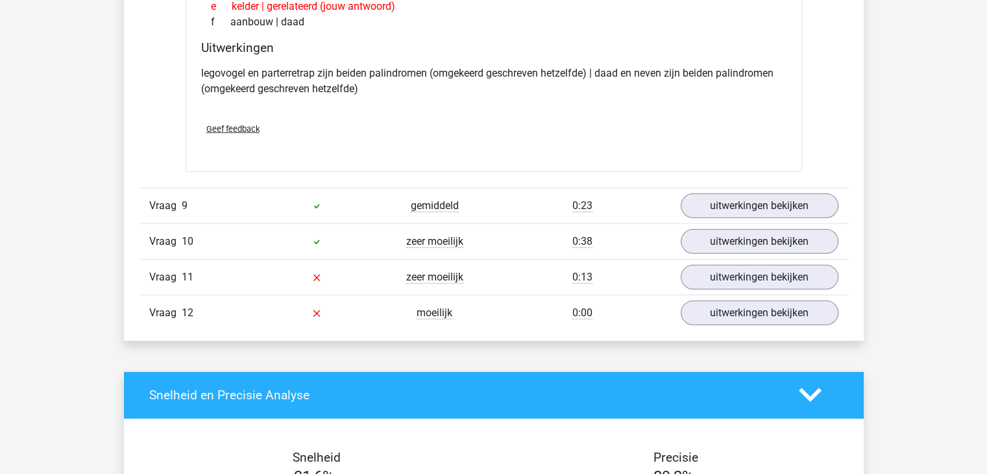
scroll to position [3634, 0]
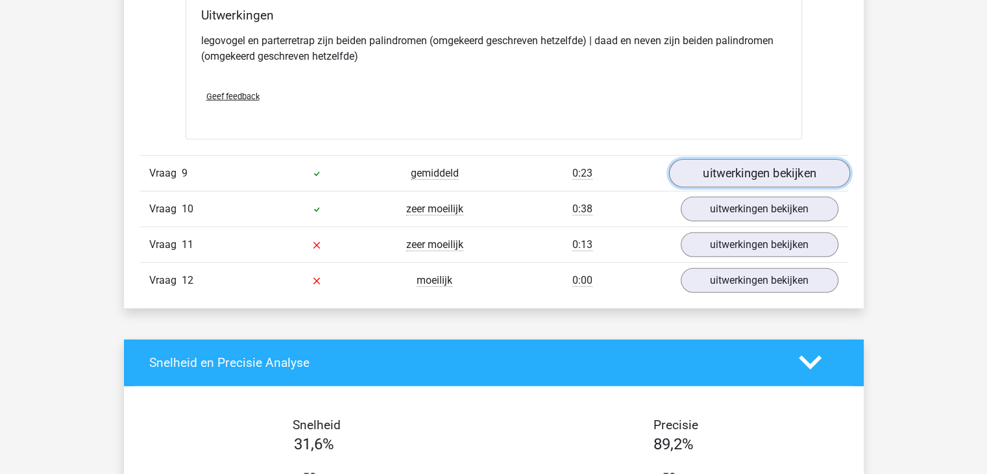
click at [779, 165] on link "uitwerkingen bekijken" at bounding box center [758, 173] width 181 height 29
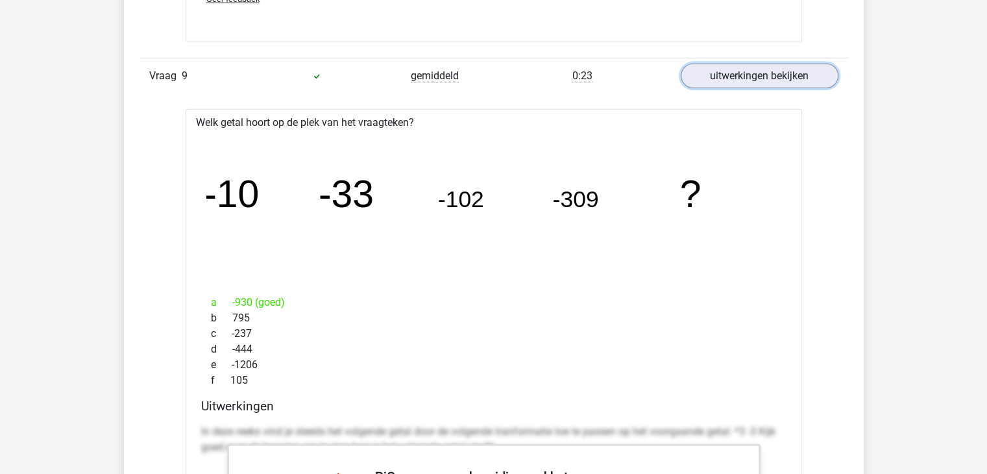
scroll to position [3569, 0]
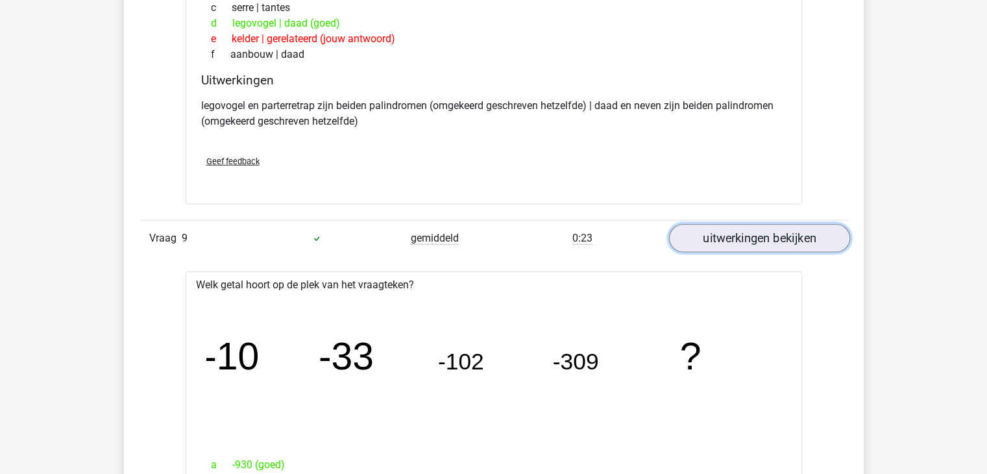
click at [771, 229] on link "uitwerkingen bekijken" at bounding box center [758, 238] width 181 height 29
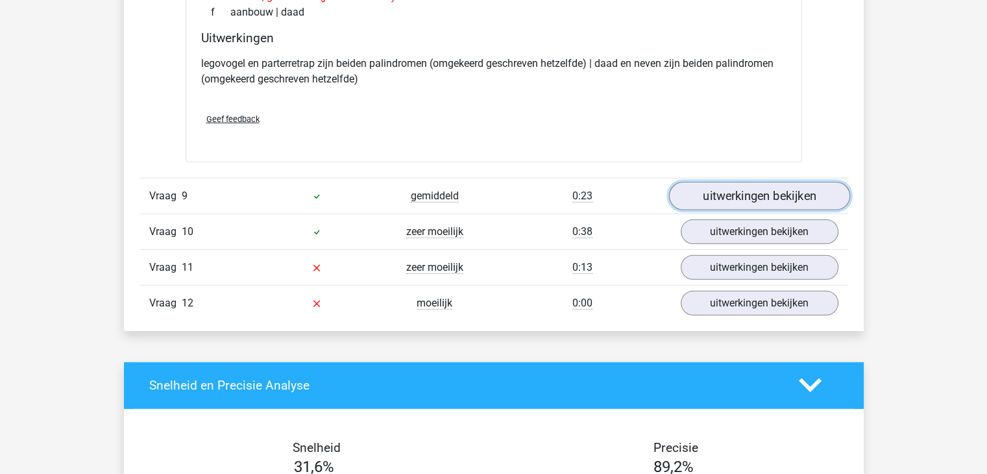
scroll to position [3634, 0]
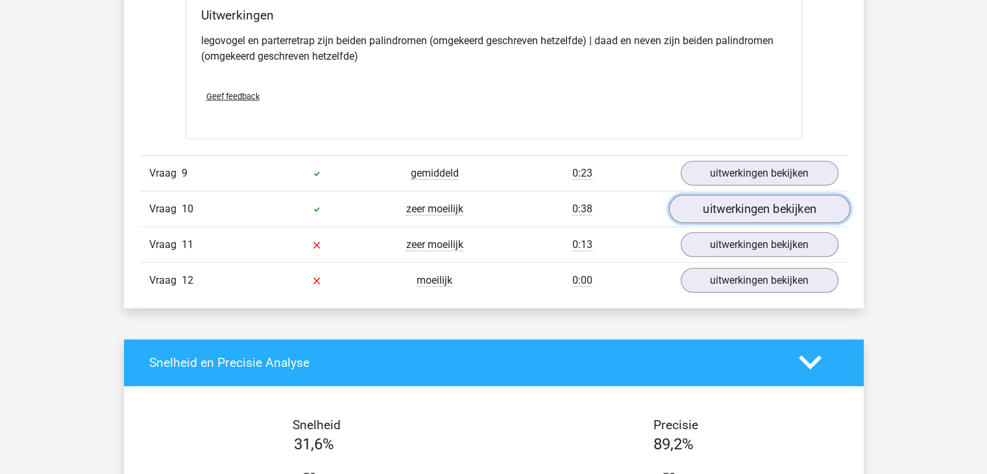
click at [742, 206] on link "uitwerkingen bekijken" at bounding box center [758, 209] width 181 height 29
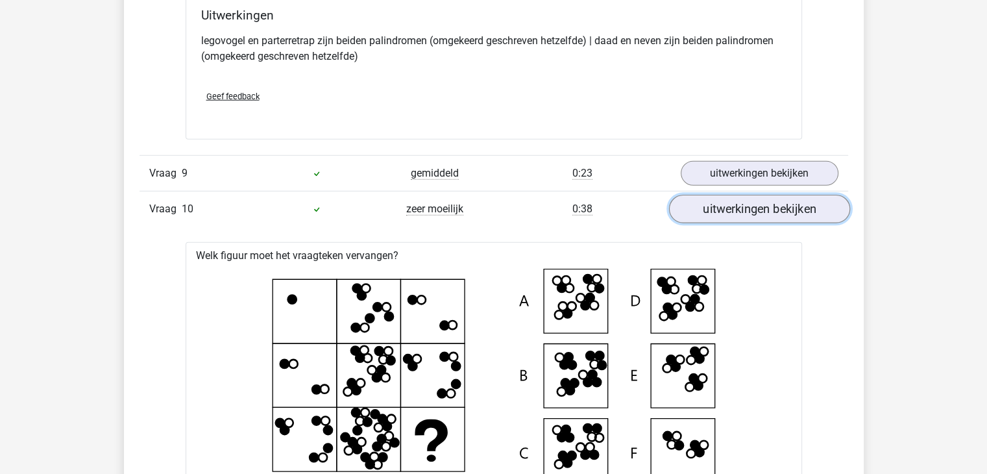
click at [772, 202] on link "uitwerkingen bekijken" at bounding box center [758, 209] width 181 height 29
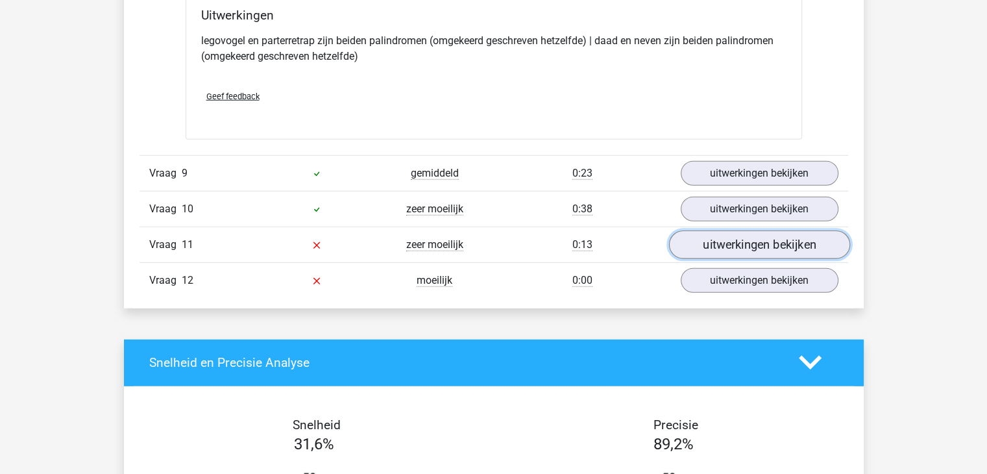
click at [751, 243] on link "uitwerkingen bekijken" at bounding box center [758, 244] width 181 height 29
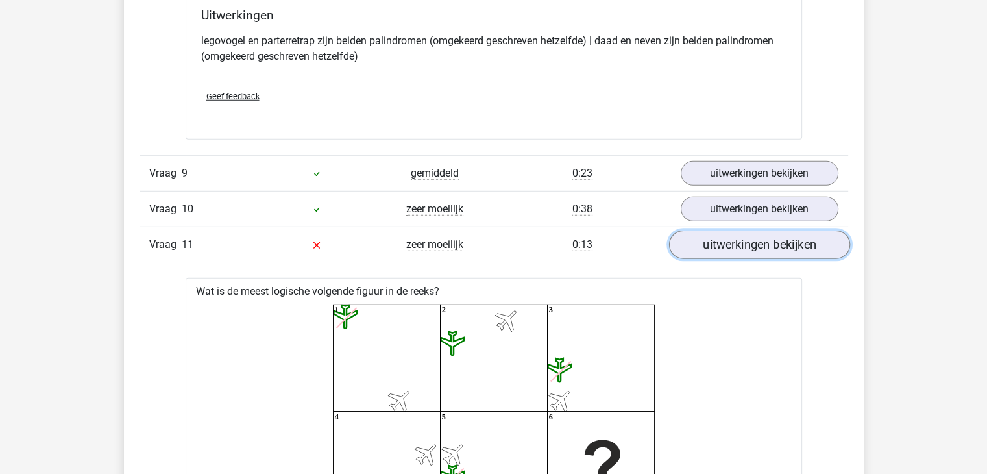
click at [754, 236] on link "uitwerkingen bekijken" at bounding box center [758, 244] width 181 height 29
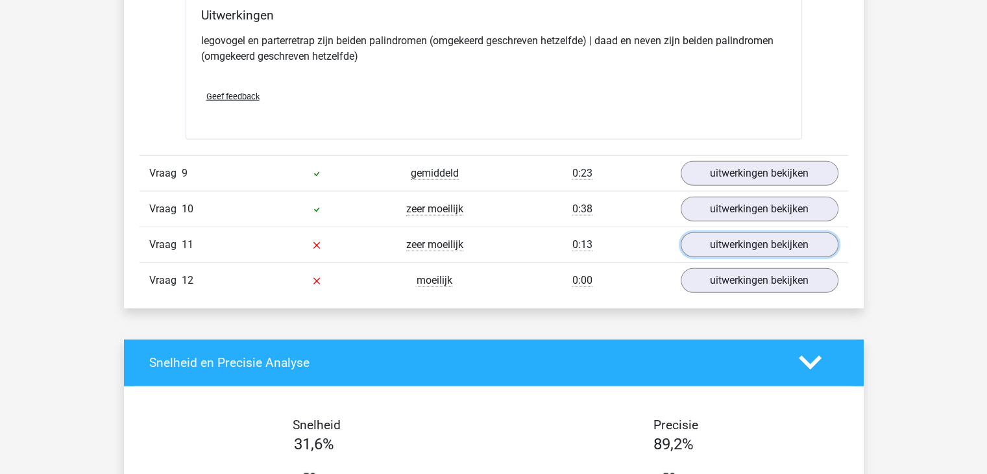
scroll to position [3764, 0]
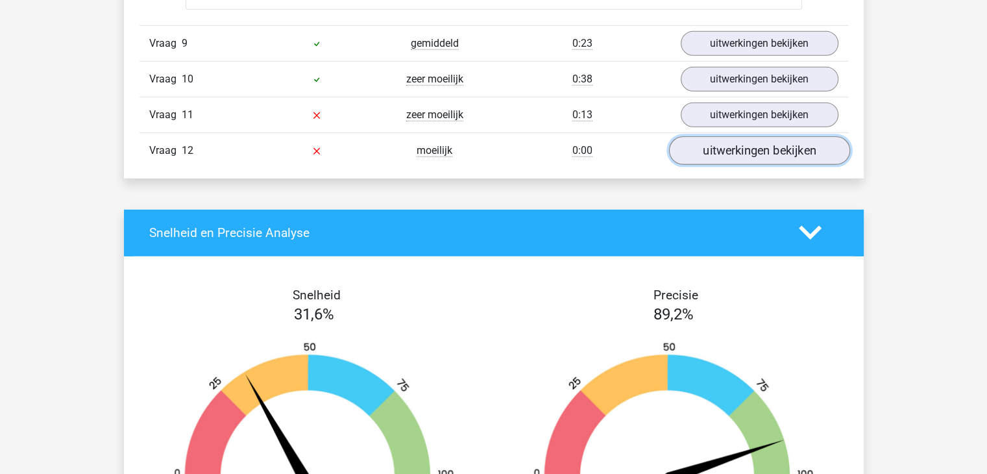
click at [748, 147] on link "uitwerkingen bekijken" at bounding box center [758, 150] width 181 height 29
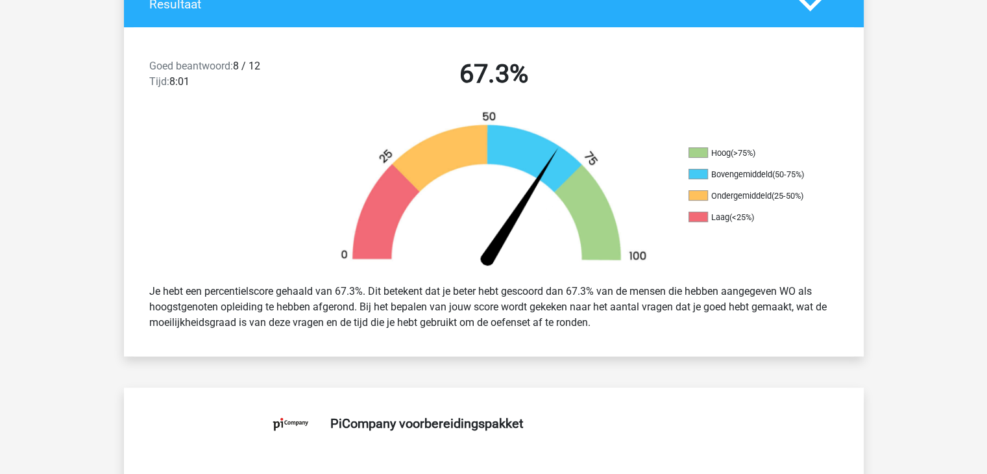
scroll to position [0, 0]
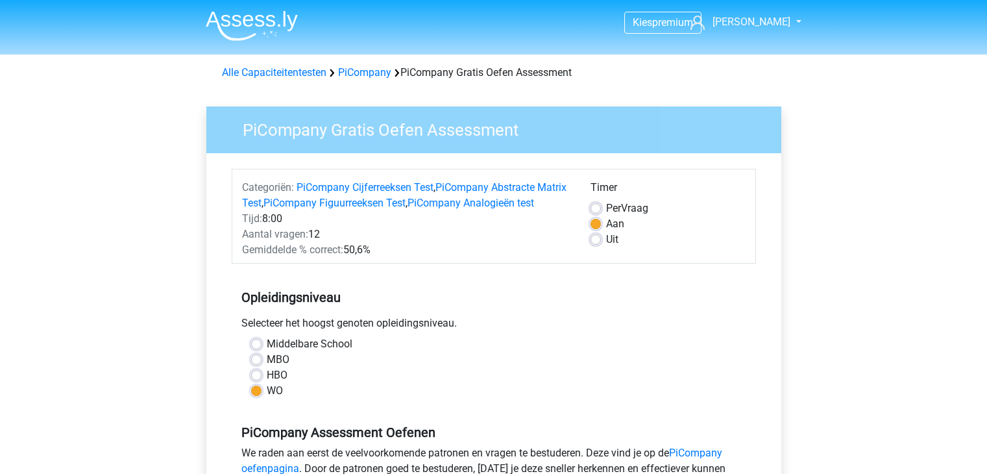
scroll to position [306, 0]
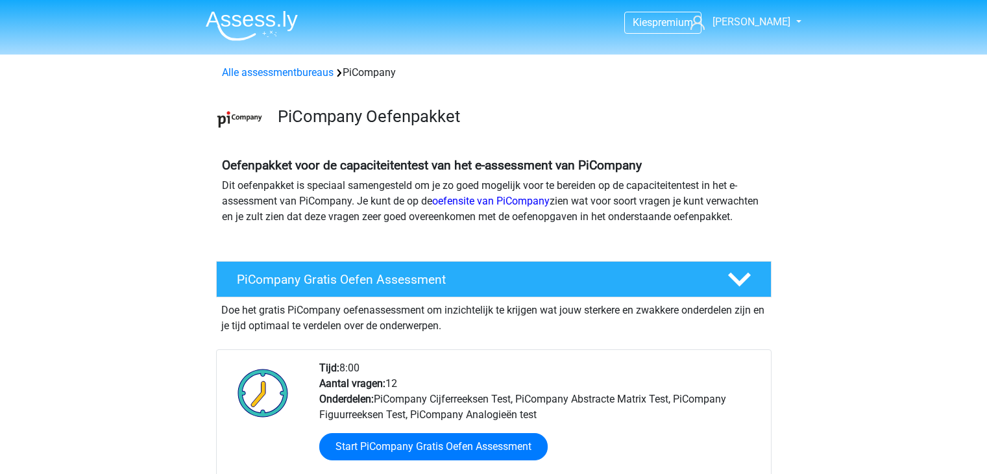
scroll to position [103, 0]
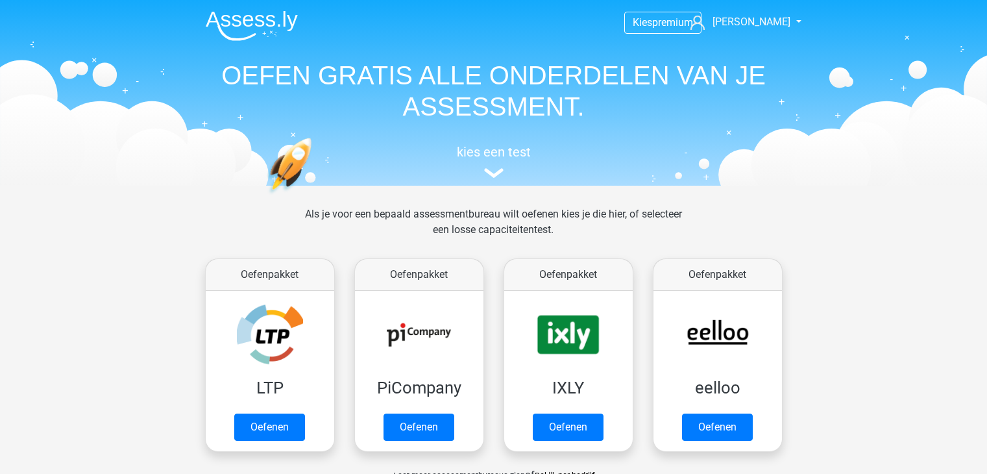
scroll to position [101, 0]
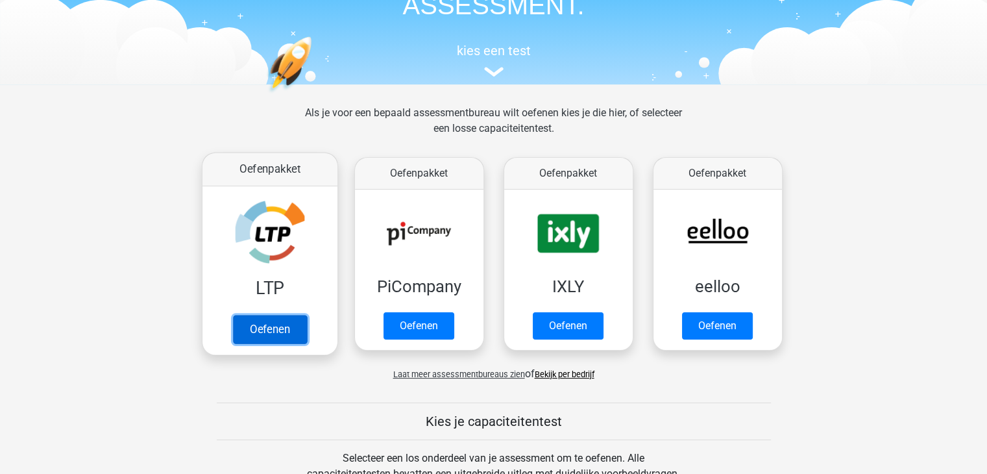
click at [276, 332] on link "Oefenen" at bounding box center [269, 329] width 74 height 29
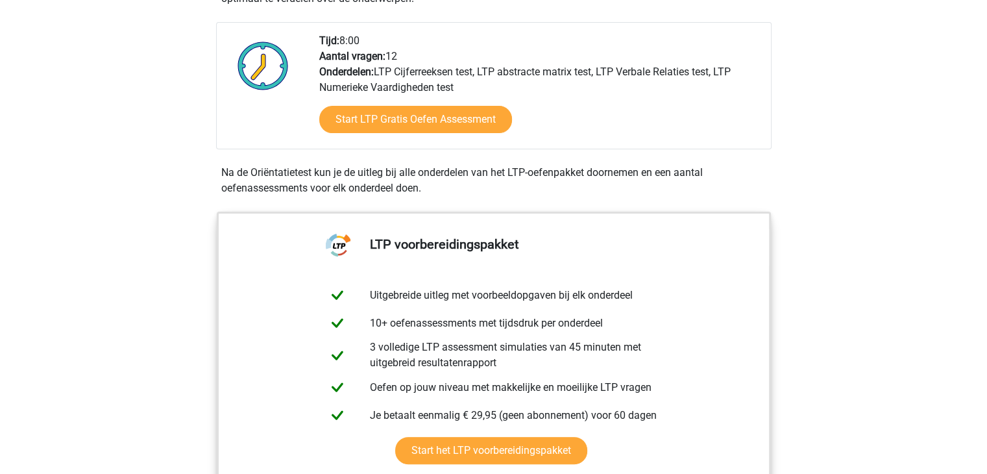
scroll to position [324, 0]
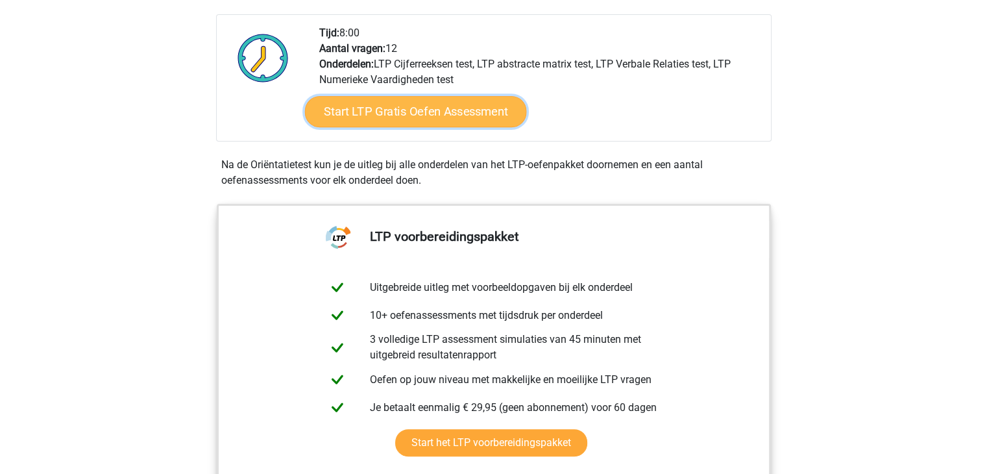
click at [413, 113] on link "Start LTP Gratis Oefen Assessment" at bounding box center [415, 111] width 222 height 31
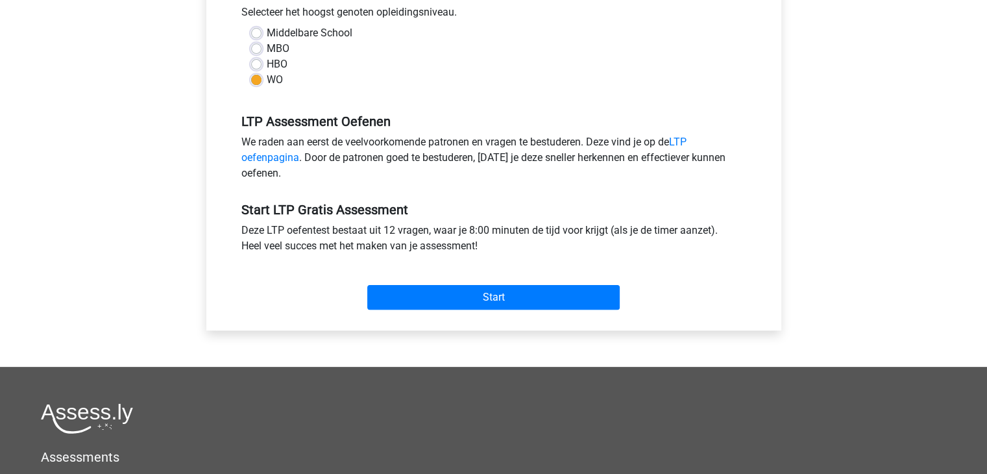
scroll to position [389, 0]
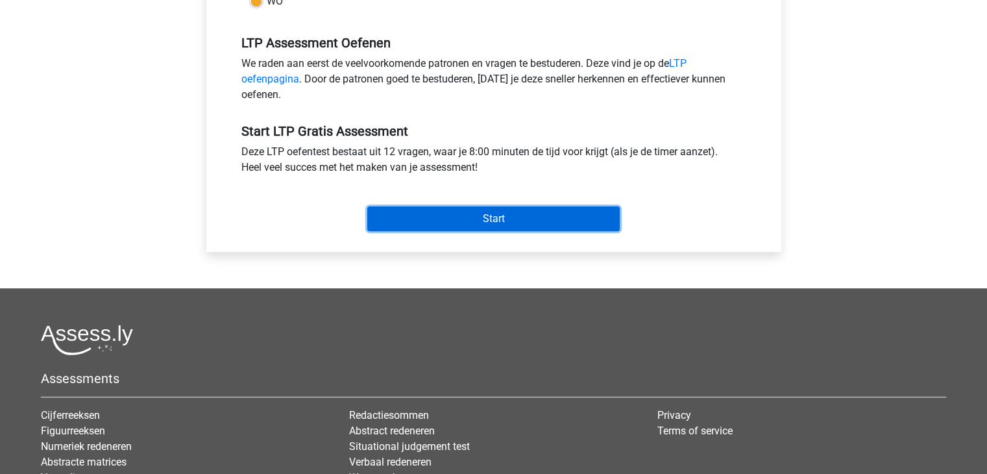
click at [548, 222] on input "Start" at bounding box center [493, 218] width 252 height 25
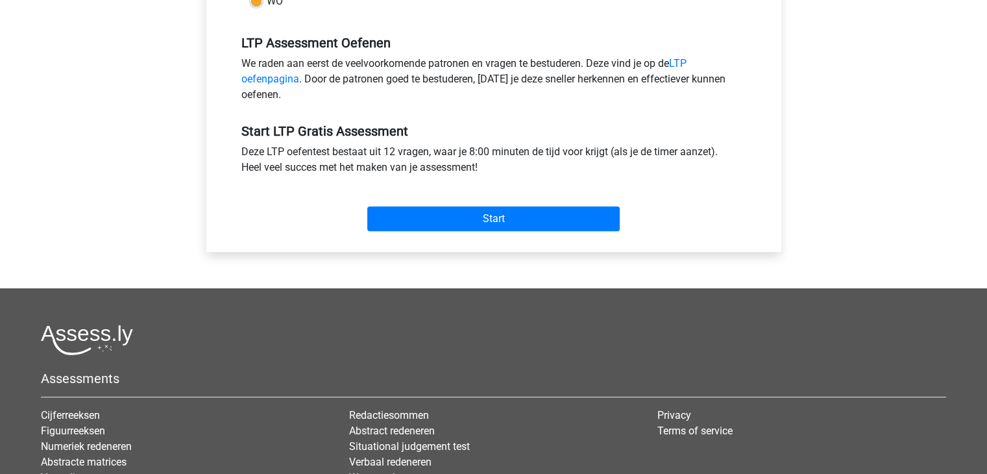
scroll to position [260, 0]
